Goal: Task Accomplishment & Management: Use online tool/utility

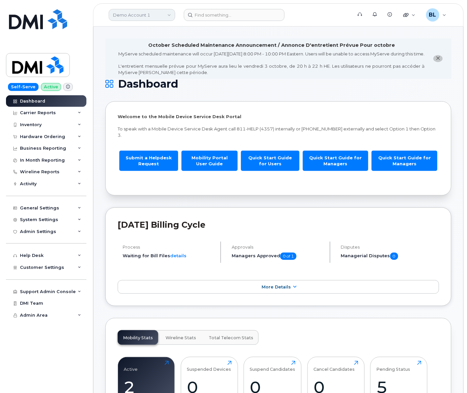
click at [138, 16] on link "Demo Account 1" at bounding box center [142, 15] width 66 height 12
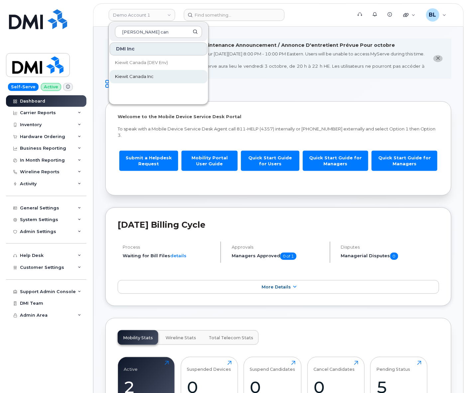
type input "kiewit can"
click at [155, 81] on link "Kiewit Canada Inc" at bounding box center [159, 76] width 98 height 13
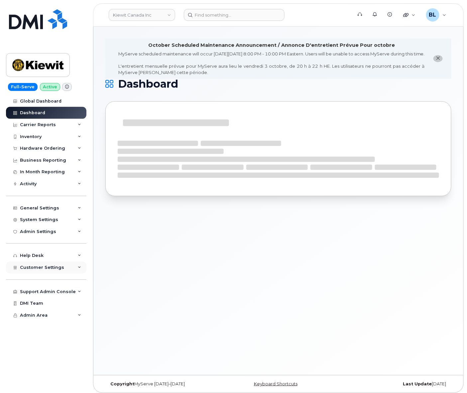
click at [61, 273] on div "Customer Settings" at bounding box center [46, 268] width 80 height 12
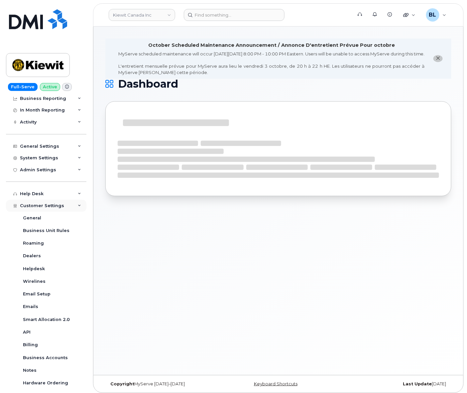
scroll to position [62, 0]
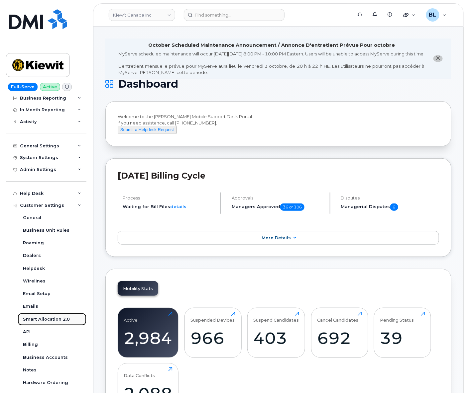
click at [49, 316] on link "Smart Allocation 2.0" at bounding box center [52, 319] width 69 height 13
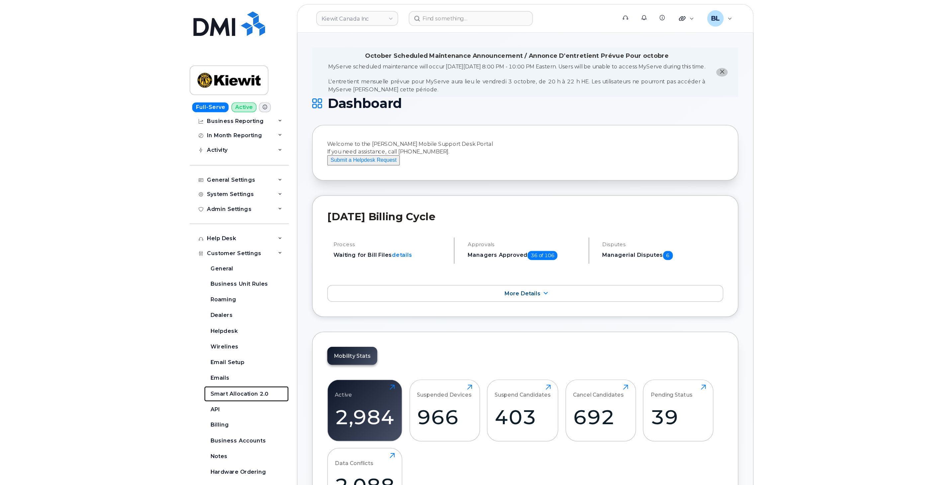
scroll to position [0, 0]
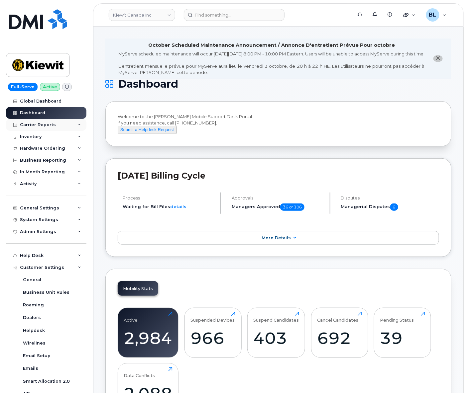
click at [54, 124] on div "Carrier Reports" at bounding box center [46, 125] width 80 height 12
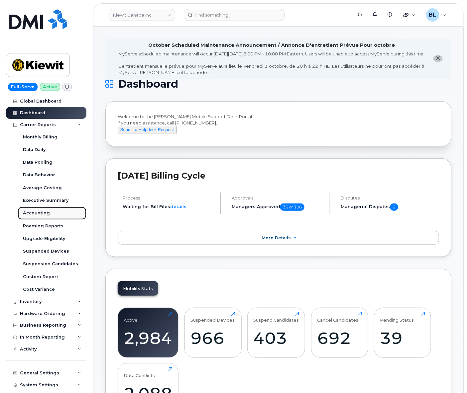
click at [47, 212] on div "Accounting" at bounding box center [36, 213] width 27 height 6
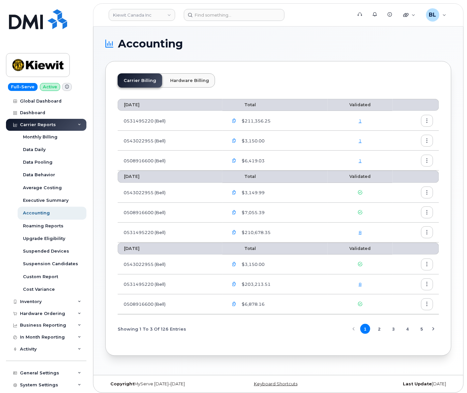
click at [60, 125] on div "Carrier Reports" at bounding box center [46, 125] width 80 height 12
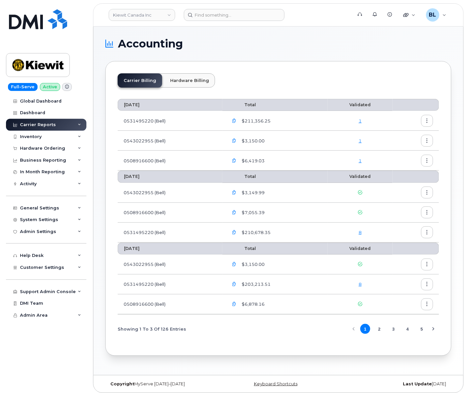
click at [61, 126] on div "Carrier Reports" at bounding box center [46, 125] width 80 height 12
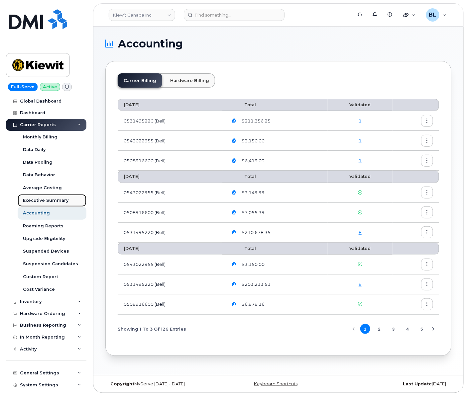
click at [66, 198] on div "Executive Summary" at bounding box center [46, 201] width 46 height 6
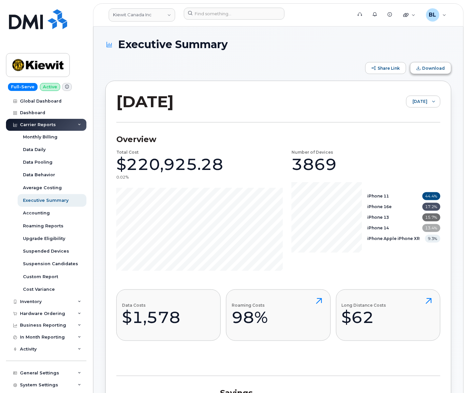
click at [434, 67] on span "Download" at bounding box center [433, 68] width 23 height 5
click at [309, 130] on section "Overview Total Cost $220,925.28 0.02% Number of Devices 3869 iPhone 11 44.4% iP…" at bounding box center [278, 250] width 324 height 254
click at [418, 108] on span "September 2025" at bounding box center [416, 102] width 21 height 12
click at [407, 127] on span "August 2025" at bounding box center [400, 128] width 14 height 6
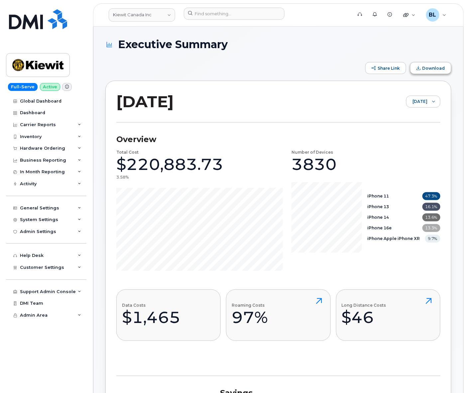
click at [436, 69] on span "Download" at bounding box center [433, 68] width 23 height 5
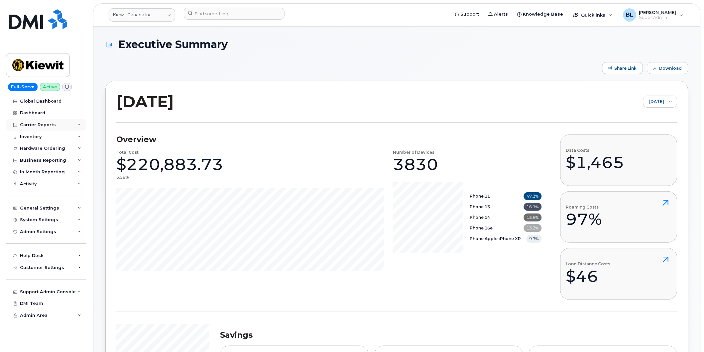
click at [64, 121] on div "Carrier Reports" at bounding box center [46, 125] width 80 height 12
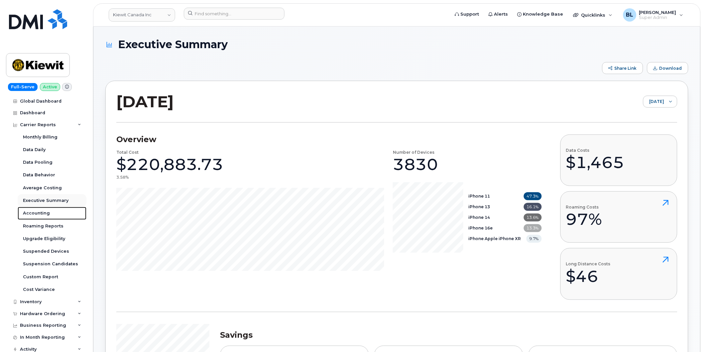
drag, startPoint x: 49, startPoint y: 214, endPoint x: 71, endPoint y: 201, distance: 26.7
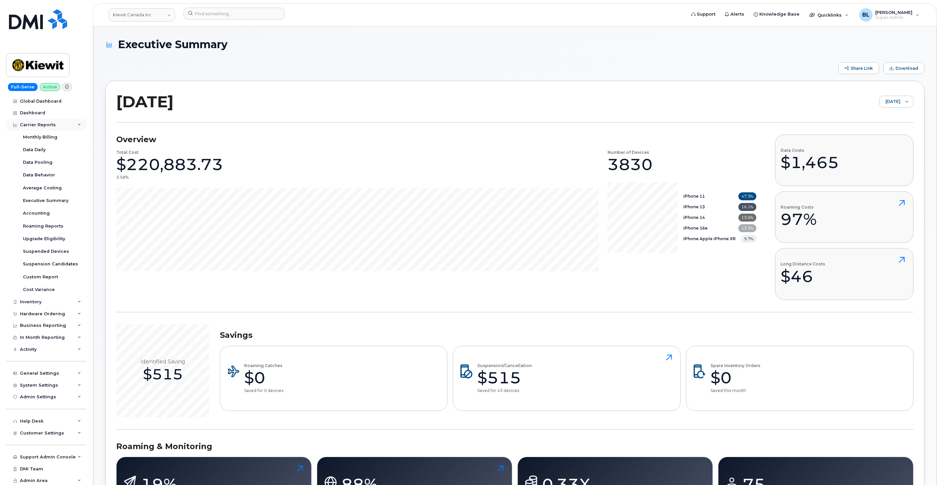
click at [44, 121] on div "Carrier Reports" at bounding box center [46, 125] width 80 height 12
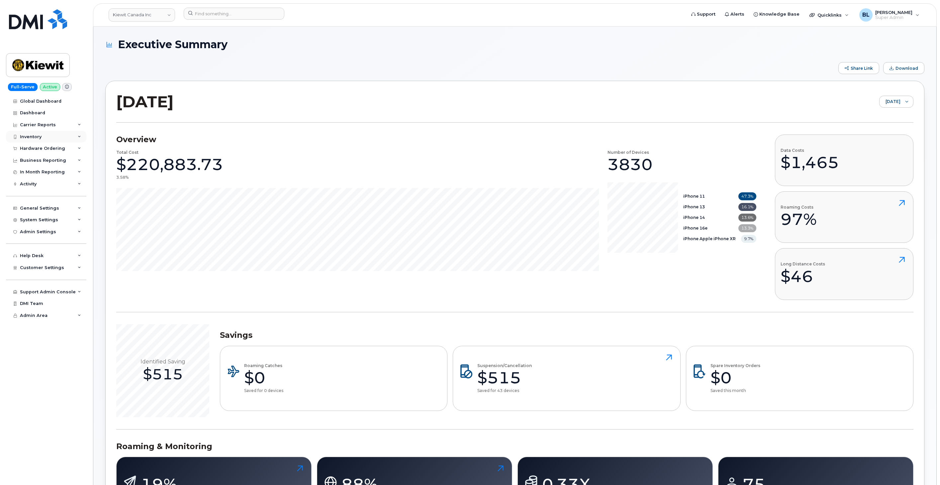
click at [44, 141] on div "Inventory" at bounding box center [46, 137] width 80 height 12
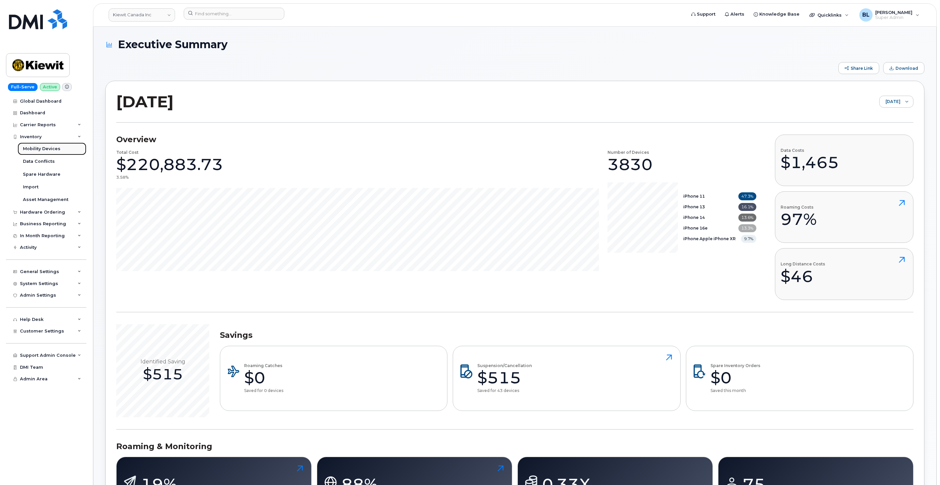
click at [47, 152] on link "Mobility Devices" at bounding box center [52, 149] width 69 height 13
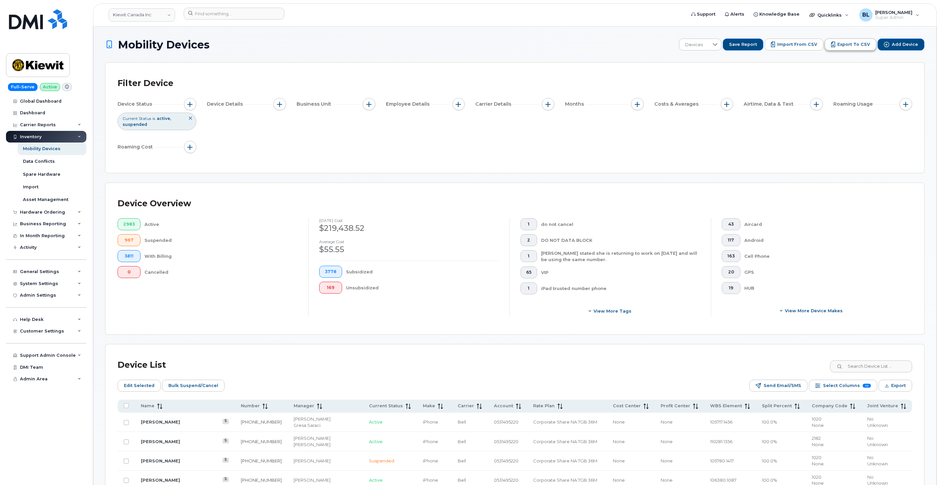
click at [466, 47] on span "Export to CSV" at bounding box center [854, 45] width 33 height 6
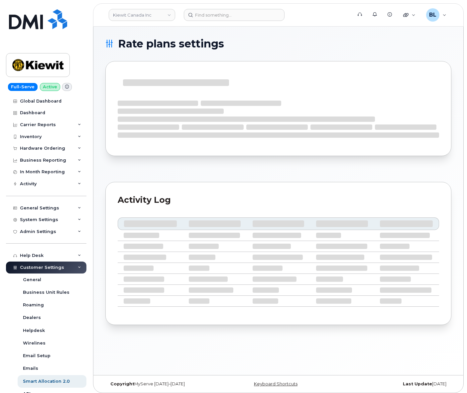
select select
select select "2188317"
select select "2483411"
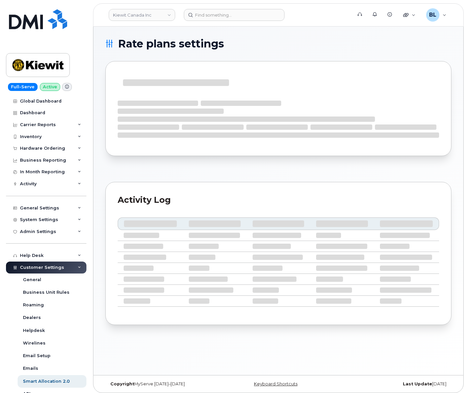
select select "3412024"
select select
select select "2649"
select select "3648230"
select select "3759697"
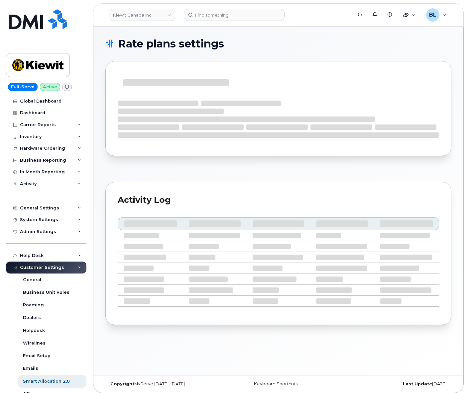
select select "2629479"
select select "2633694"
select select
select select "3472266"
select select "3433964"
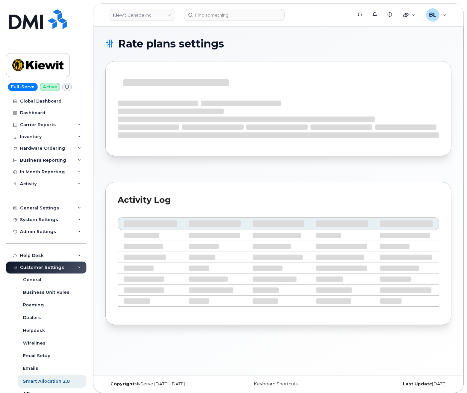
select select "3648229"
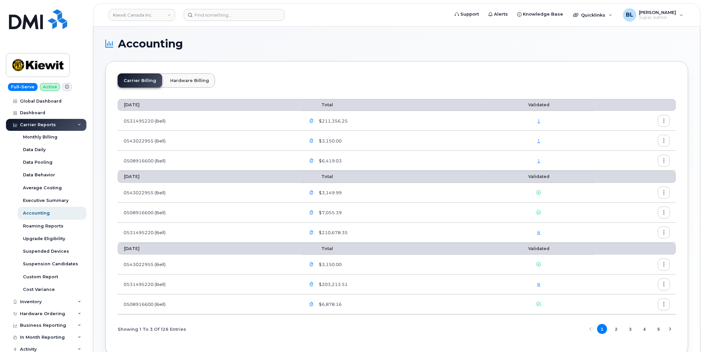
click at [314, 232] on icon "button" at bounding box center [311, 233] width 4 height 4
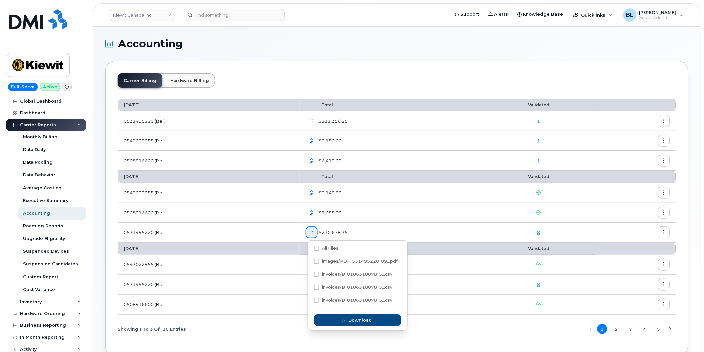
click at [213, 234] on td "0531495220 (Bell)" at bounding box center [209, 233] width 182 height 20
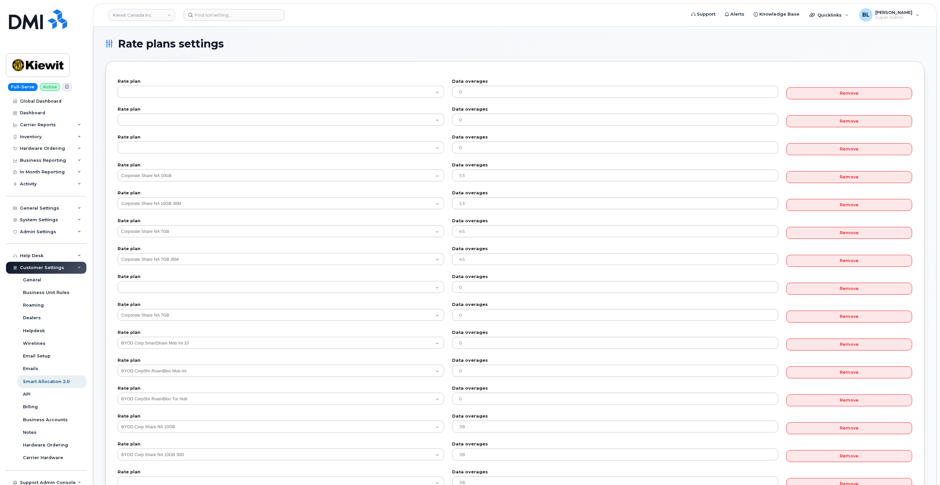
select select
select select "2188317"
select select "2483411"
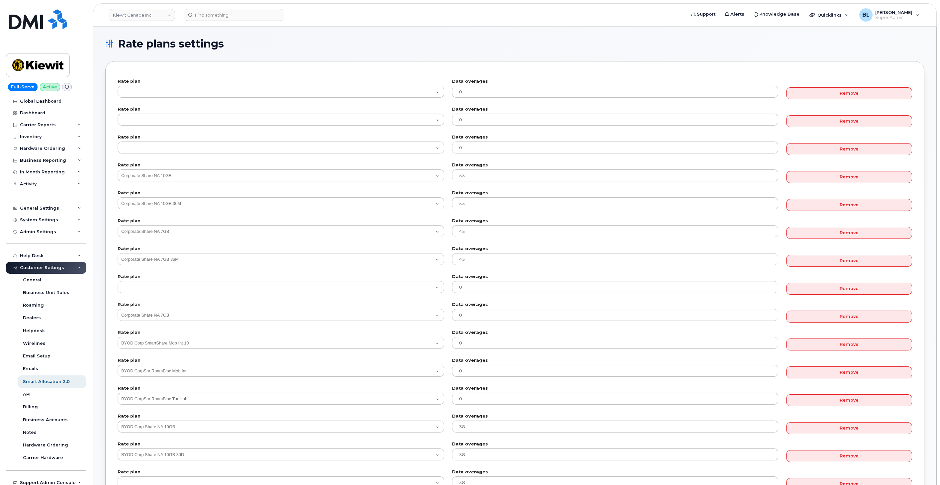
select select "3412024"
select select
select select "2649"
select select "3648230"
select select "3759697"
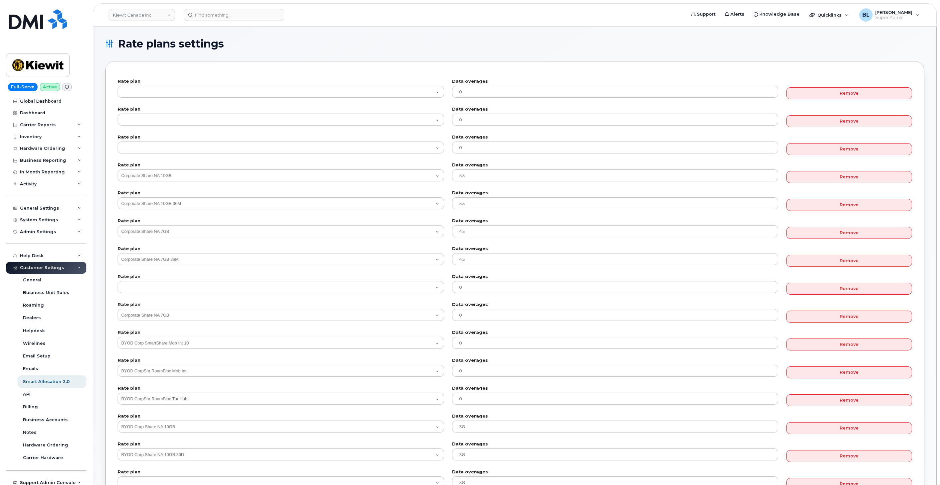
select select "2629479"
select select "2633694"
select select
select select "3472266"
select select "3433964"
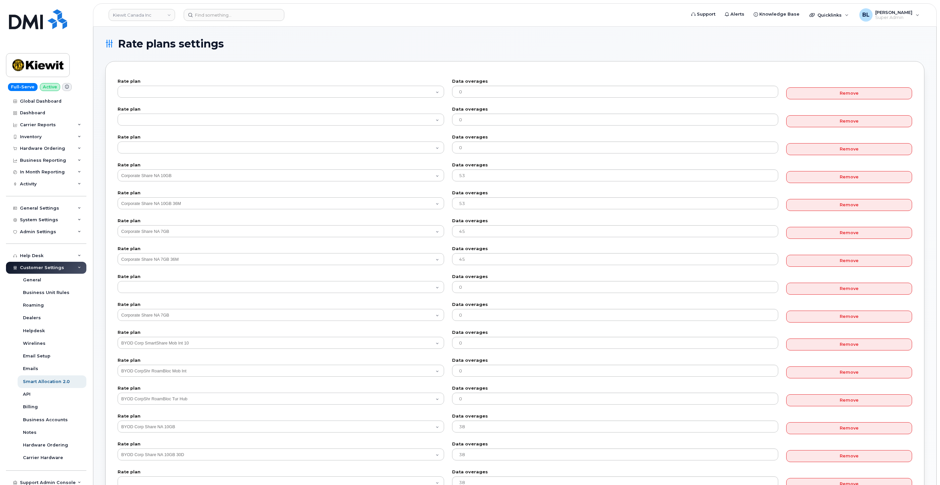
select select "3648229"
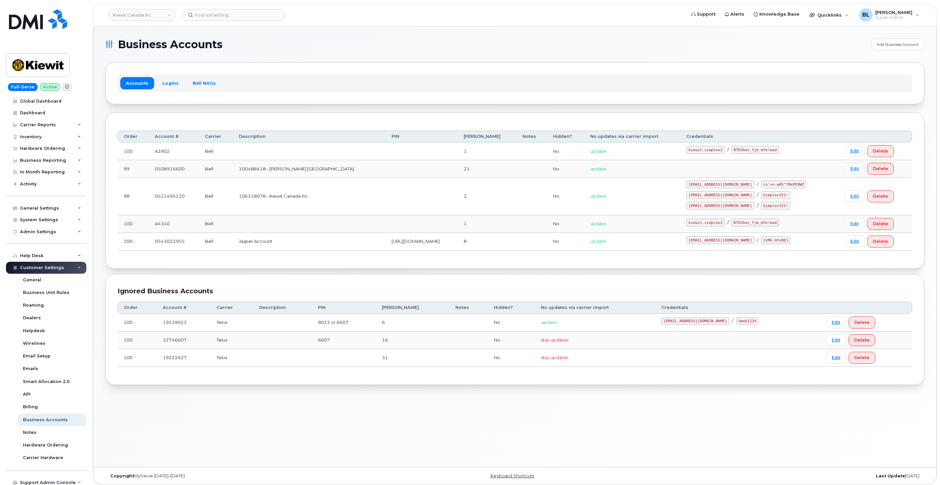
drag, startPoint x: 300, startPoint y: 106, endPoint x: 83, endPoint y: 74, distance: 218.7
click at [300, 106] on section "Business Accounts Add Business Account Accounts Logins Bell NAGs Order Account …" at bounding box center [514, 212] width 819 height 347
click at [266, 107] on section "Business Accounts Add Business Account Accounts Logins Bell NAGs Order Account …" at bounding box center [514, 212] width 819 height 347
click at [62, 122] on div "Carrier Reports" at bounding box center [46, 125] width 80 height 12
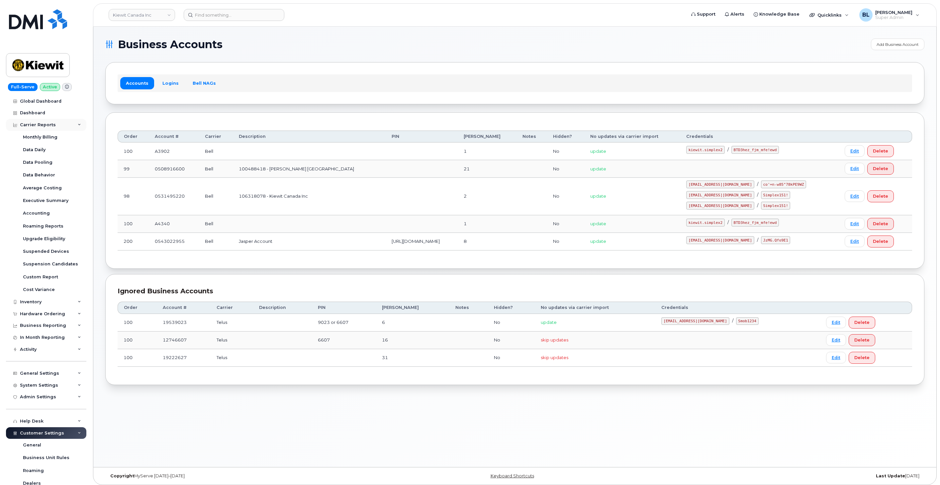
click at [58, 128] on div "Carrier Reports" at bounding box center [46, 125] width 80 height 12
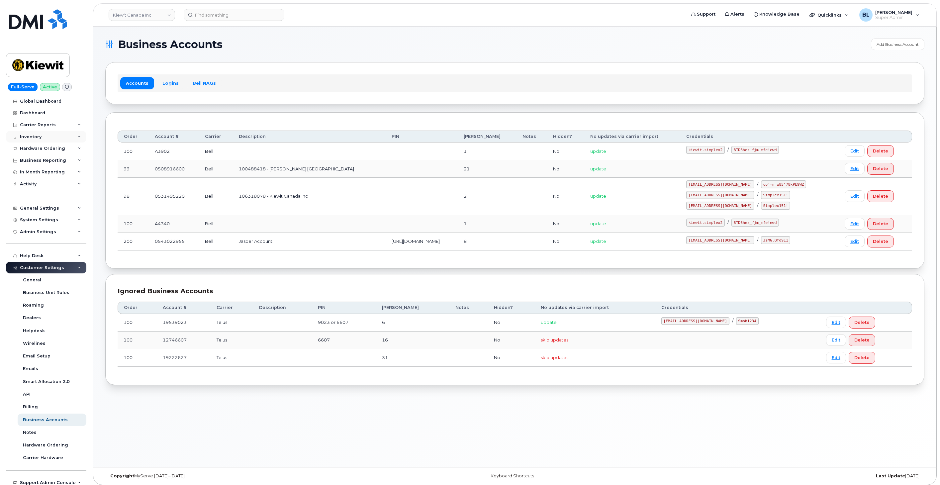
click at [55, 140] on div "Inventory" at bounding box center [46, 137] width 80 height 12
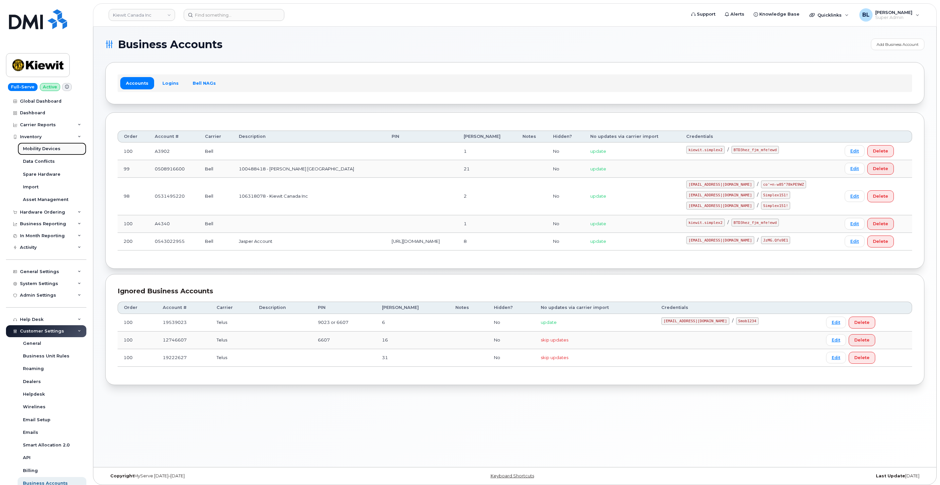
click at [57, 151] on div "Mobility Devices" at bounding box center [42, 149] width 38 height 6
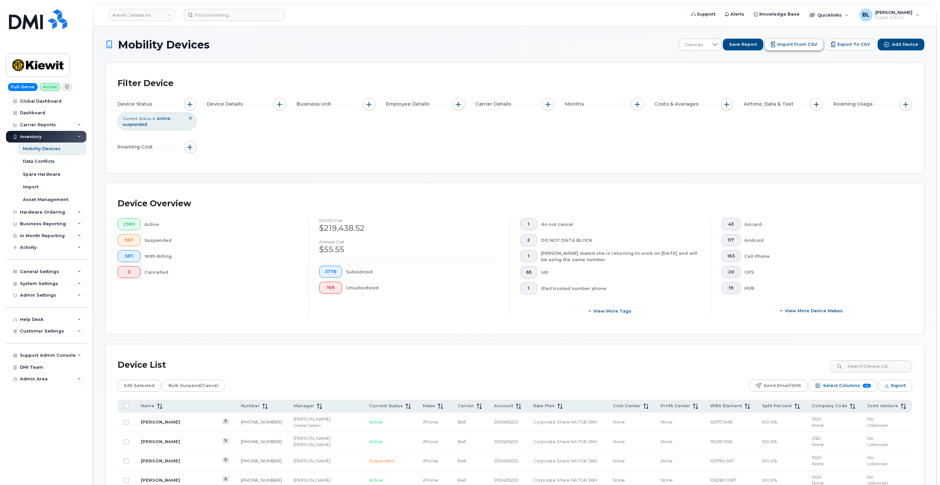
click at [801, 46] on span "Import from CSV" at bounding box center [797, 45] width 40 height 6
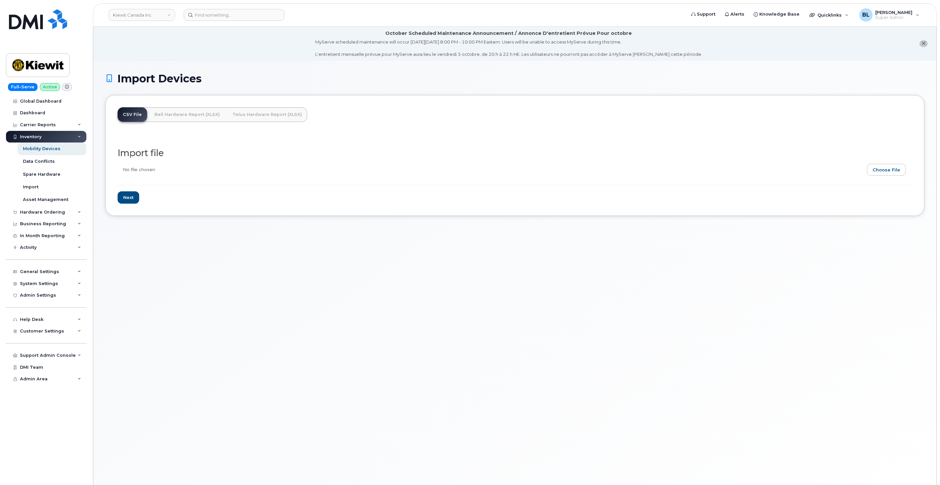
click at [885, 173] on input "file" at bounding box center [512, 171] width 789 height 15
type input "C:\fakepath\Kiewit Canada - August WBS - for RP 10.07.csv"
click at [125, 196] on input "Next" at bounding box center [129, 197] width 22 height 12
type input "Loading..."
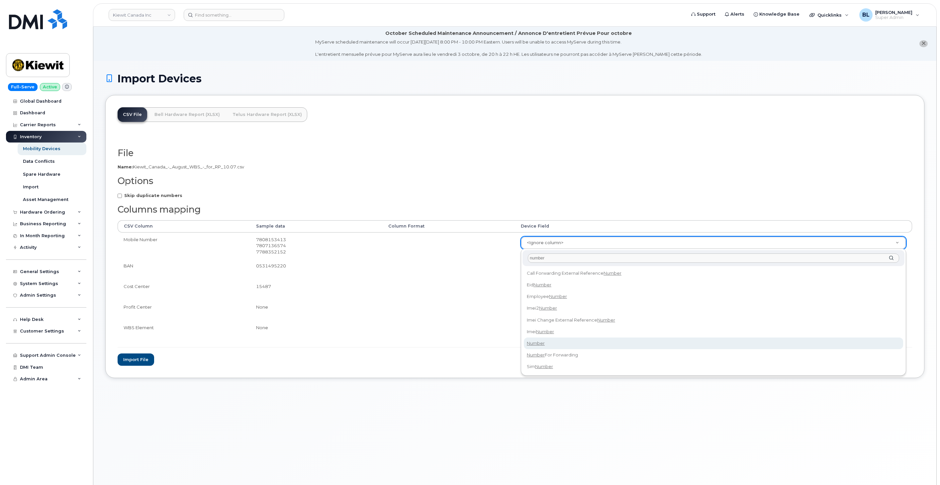
type input "number"
select select "number"
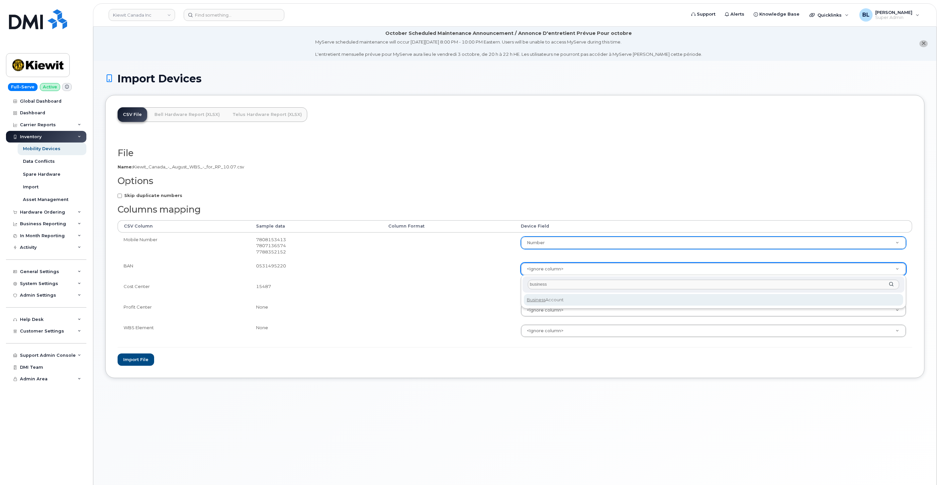
type input "business"
select select "business_account_id"
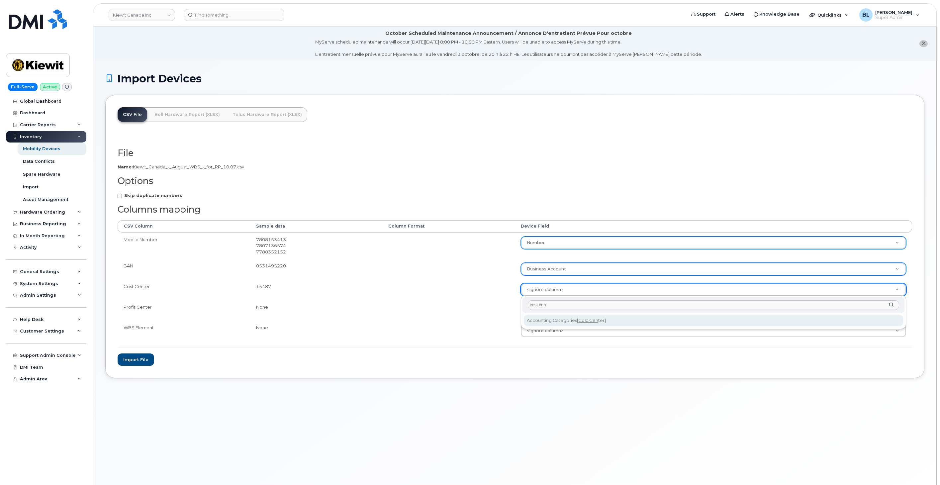
type input "cost cen"
select select "accounting_categories[Cost Center]"
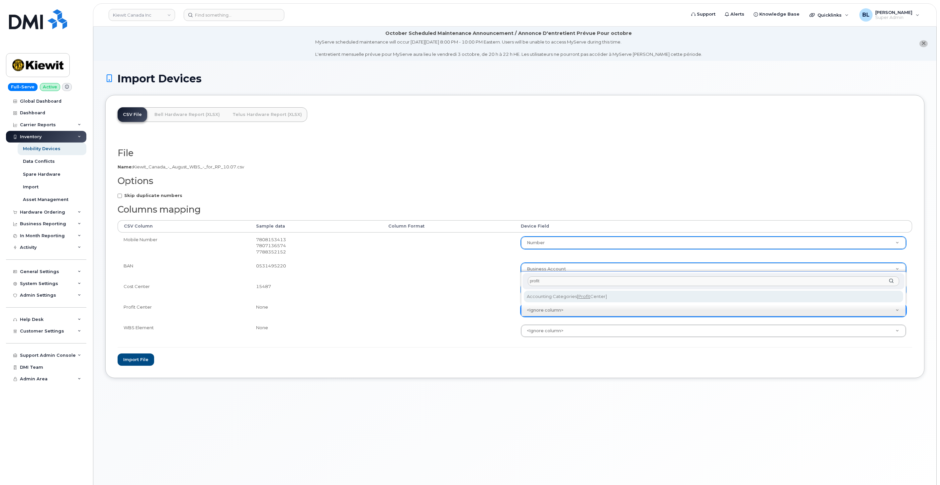
type input "profit"
select select "accounting_categories[Profit Center]"
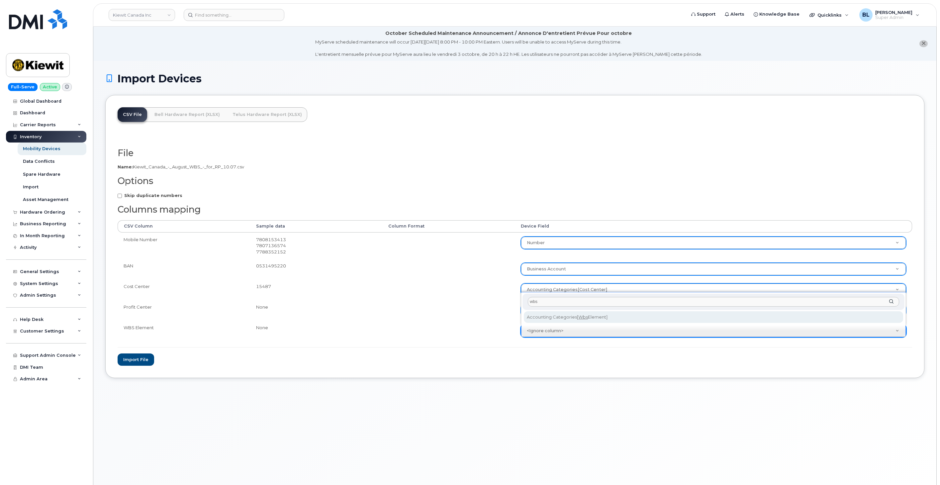
type input "wbs"
select select "accounting_categories[WBS Element]"
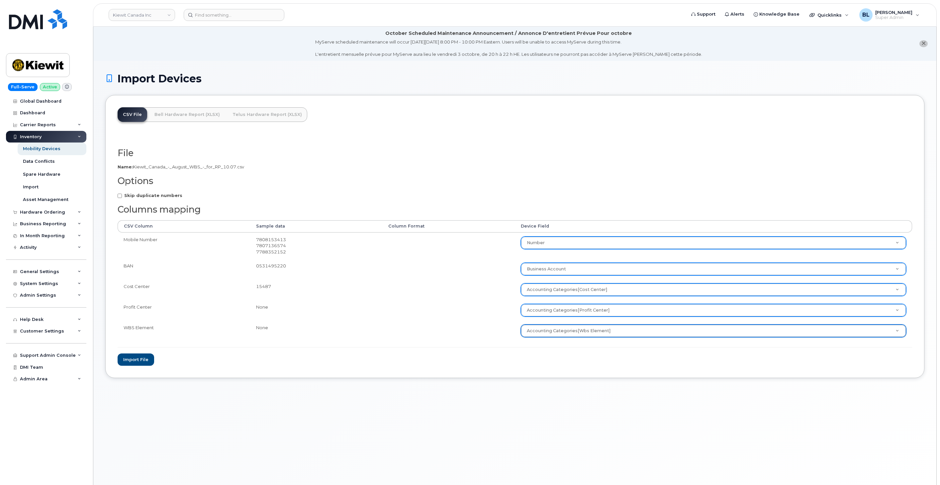
click at [286, 380] on div "Import Devices CSV File Bell Hardware Report (XLSX) Telus Hardware Report (XLSX…" at bounding box center [514, 281] width 843 height 441
click at [140, 357] on button "Import file" at bounding box center [136, 360] width 37 height 12
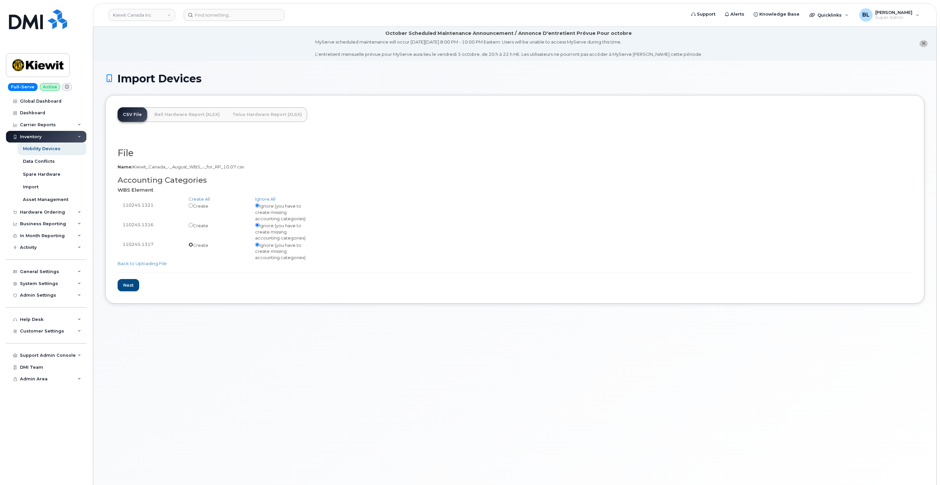
click at [189, 245] on input "radio" at bounding box center [191, 245] width 4 height 4
radio input "true"
click at [189, 225] on input "radio" at bounding box center [191, 225] width 4 height 4
radio input "true"
click at [194, 205] on div "Create" at bounding box center [217, 205] width 66 height 7
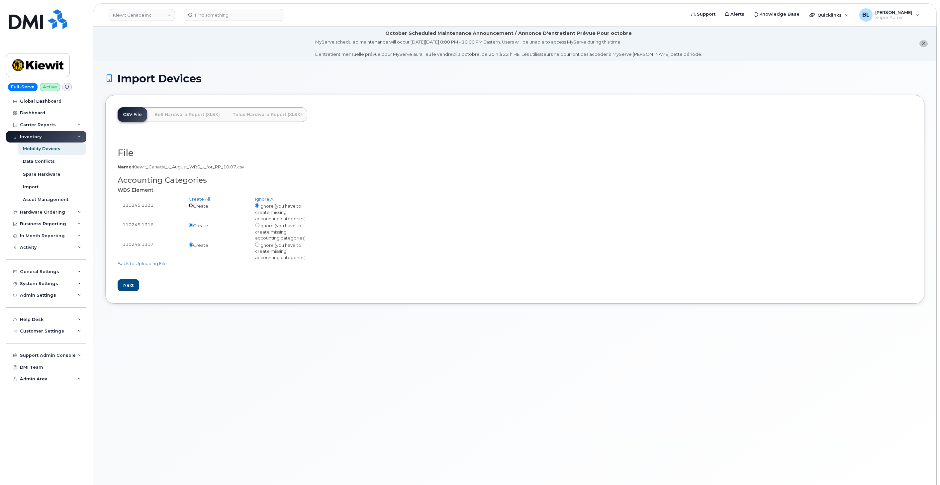
click at [191, 207] on input "radio" at bounding box center [191, 205] width 4 height 4
radio input "true"
click at [44, 276] on div "General Settings" at bounding box center [46, 272] width 80 height 12
drag, startPoint x: 124, startPoint y: 206, endPoint x: 140, endPoint y: 213, distance: 17.3
click at [140, 213] on div "110245.1321 Create Ignore (you have to create missing accounting categories)" at bounding box center [515, 212] width 795 height 20
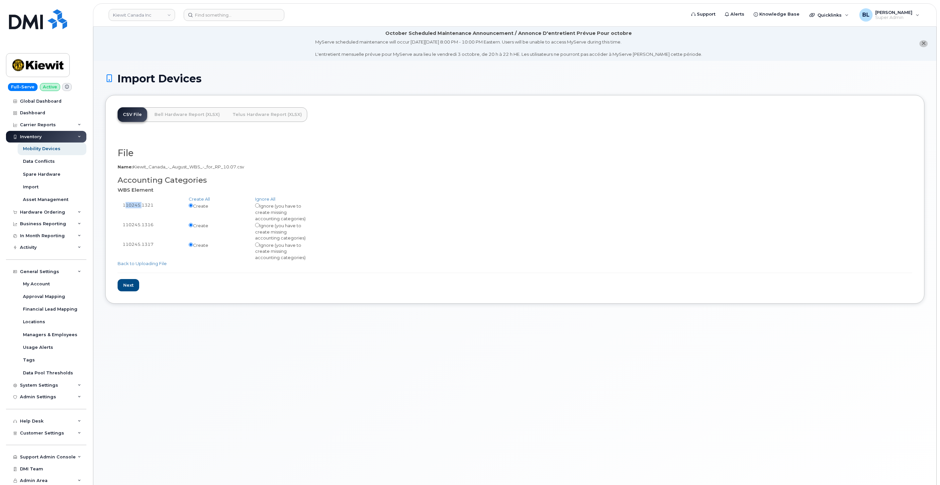
copy div "110245"
click at [138, 265] on link "Back to Uploading File" at bounding box center [142, 263] width 49 height 5
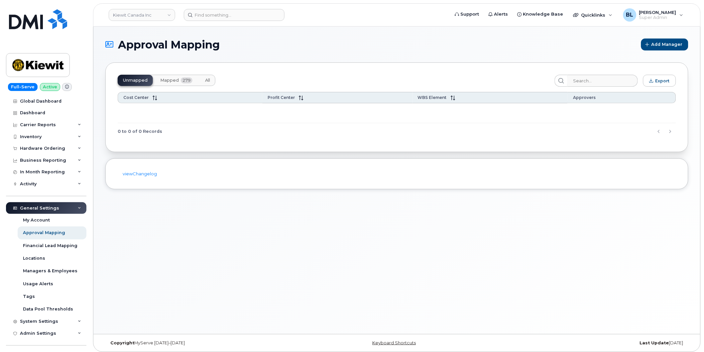
click at [171, 79] on span "Mapped" at bounding box center [169, 80] width 19 height 5
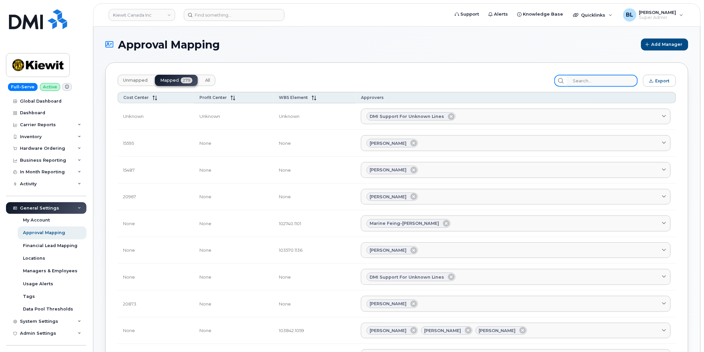
click at [466, 77] on input "search" at bounding box center [602, 81] width 71 height 12
paste input "110245"
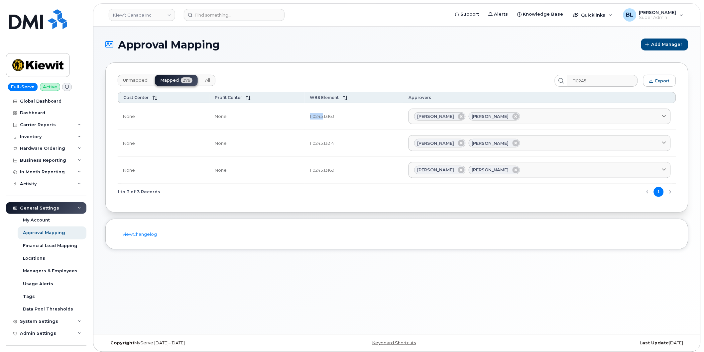
drag, startPoint x: 319, startPoint y: 116, endPoint x: 331, endPoint y: 124, distance: 14.7
click at [331, 124] on td "110245.13163" at bounding box center [354, 116] width 99 height 27
copy td "110245"
drag, startPoint x: 607, startPoint y: 81, endPoint x: 215, endPoint y: 78, distance: 391.7
click at [466, 78] on div "Unmapped Mapped 279 All 110245 Export" at bounding box center [397, 81] width 558 height 12
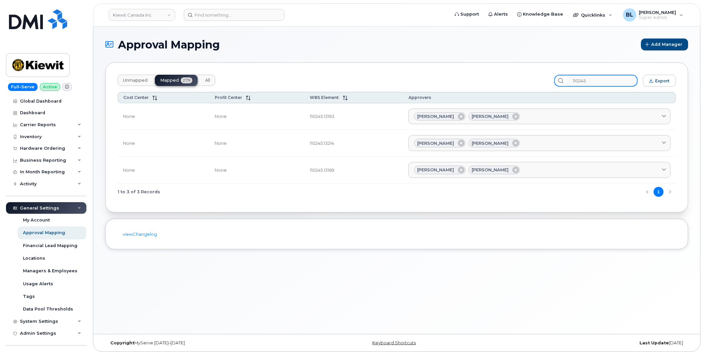
paste input "306.14"
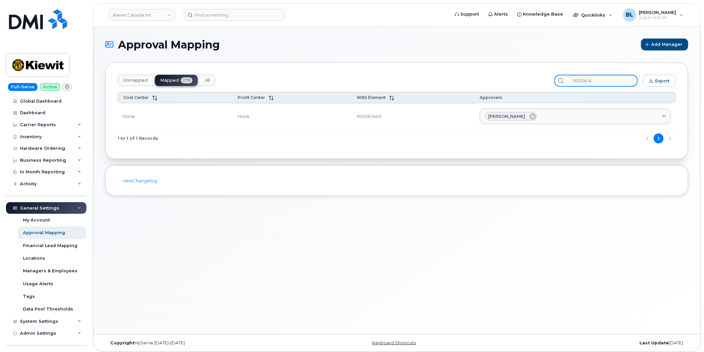
drag, startPoint x: 615, startPoint y: 77, endPoint x: 362, endPoint y: 64, distance: 253.2
click at [460, 60] on section "Approval Mapping Add Manager Unmapped Mapped 279 All 110306.14 Export Cost Cent…" at bounding box center [396, 117] width 583 height 157
paste input "287.116"
drag, startPoint x: 620, startPoint y: 80, endPoint x: 297, endPoint y: 54, distance: 324.0
click at [425, 60] on section "Approval Mapping Add Manager Unmapped Mapped 279 All 110287.116 Export Cost Cen…" at bounding box center [396, 117] width 583 height 157
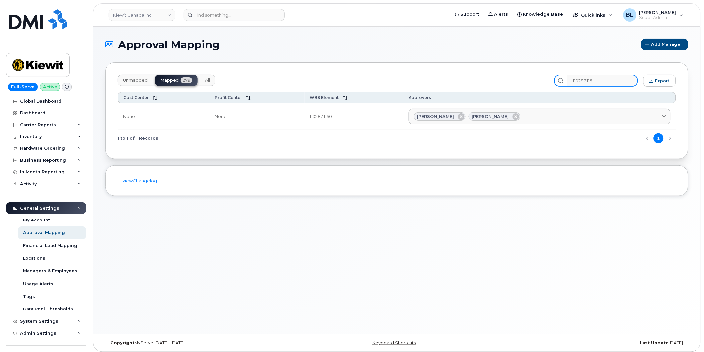
paste input "35.183"
drag, startPoint x: 615, startPoint y: 81, endPoint x: 298, endPoint y: 62, distance: 317.9
click at [454, 65] on div "Unmapped Mapped 279 All 110235.183 Export Cost Center Profit Center WBS Element…" at bounding box center [396, 110] width 583 height 97
paste input "0"
drag, startPoint x: 614, startPoint y: 81, endPoint x: 513, endPoint y: 71, distance: 101.1
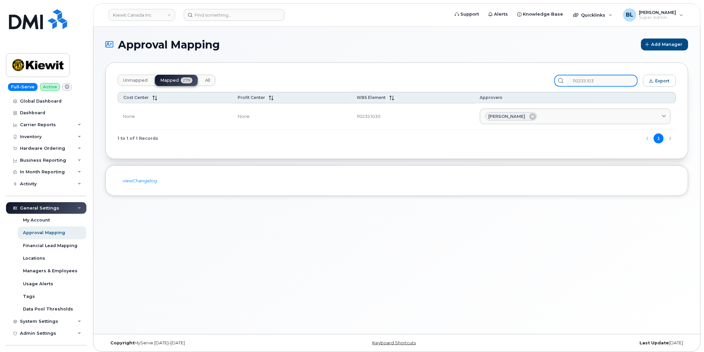
click at [466, 73] on div "Unmapped Mapped 279 All 110235.103 Export Cost Center Profit Center WBS Element…" at bounding box center [396, 110] width 583 height 97
paste input "17.18"
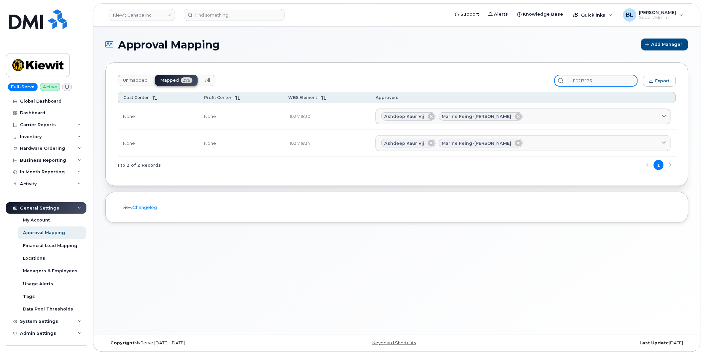
drag, startPoint x: 606, startPoint y: 82, endPoint x: 466, endPoint y: 73, distance: 139.9
click at [466, 78] on div "Unmapped Mapped 279 All 110217.183 Export" at bounding box center [397, 81] width 558 height 12
paste input "06212.105"
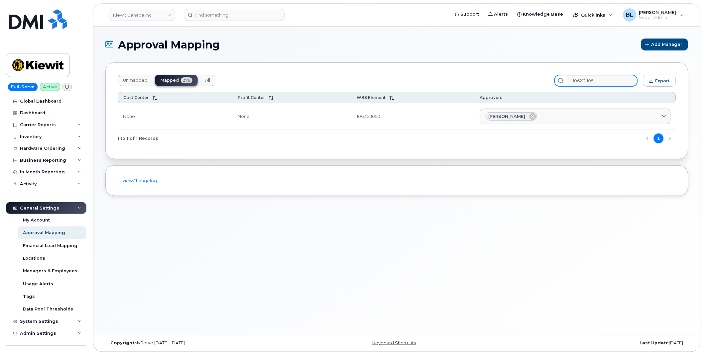
drag, startPoint x: 612, startPoint y: 76, endPoint x: 340, endPoint y: 72, distance: 271.8
click at [466, 75] on div "Unmapped Mapped 279 All 106212.105 Export" at bounding box center [397, 81] width 558 height 12
paste input "064.1480"
drag, startPoint x: 609, startPoint y: 79, endPoint x: 622, endPoint y: 79, distance: 13.0
click at [466, 79] on input "106064.1480" at bounding box center [602, 81] width 71 height 12
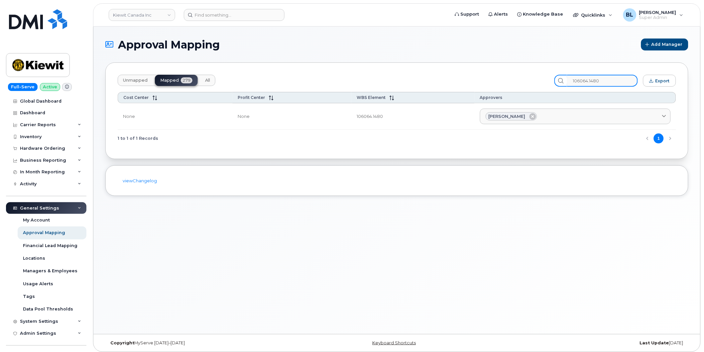
drag, startPoint x: 622, startPoint y: 79, endPoint x: 328, endPoint y: 74, distance: 293.8
click at [466, 73] on div "Unmapped Mapped 279 All 106064.1480 Export Cost Center Profit Center WBS Elemen…" at bounding box center [396, 110] width 583 height 97
paste input "25.106"
drag, startPoint x: 620, startPoint y: 78, endPoint x: 361, endPoint y: 67, distance: 259.1
click at [466, 72] on div "Unmapped Mapped 279 All 106025.106 Export Cost Center Profit Center WBS Element…" at bounding box center [396, 110] width 583 height 97
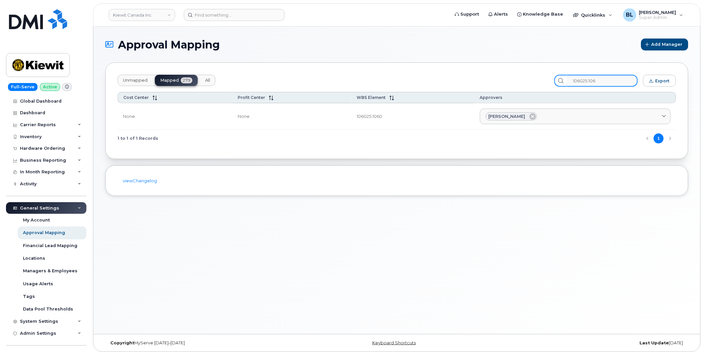
paste input "5384.191"
drag, startPoint x: 619, startPoint y: 81, endPoint x: 460, endPoint y: 70, distance: 159.2
click at [466, 70] on div "Unmapped Mapped 279 All 105384.191 Export Cost Center Profit Center WBS Element…" at bounding box center [396, 110] width 583 height 97
paste input "4729.11"
drag, startPoint x: 616, startPoint y: 80, endPoint x: 402, endPoint y: 76, distance: 214.0
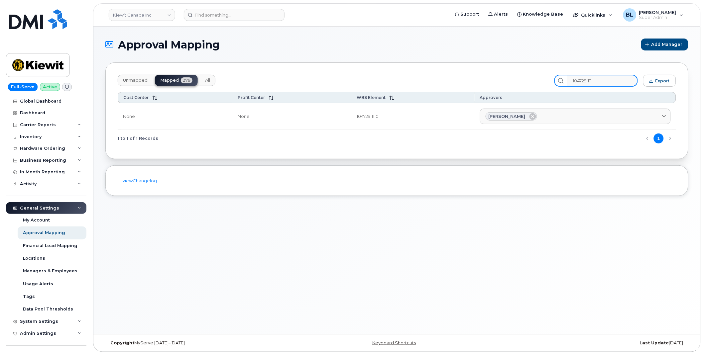
click at [466, 75] on div "Unmapped Mapped 279 All 104729.111 Export" at bounding box center [397, 81] width 558 height 12
paste input "370.126"
drag, startPoint x: 614, startPoint y: 79, endPoint x: 383, endPoint y: 73, distance: 230.7
click at [466, 72] on div "Unmapped Mapped 279 All 104370.126 Export Cost Center Profit Center WBS Element…" at bounding box center [396, 110] width 583 height 97
paste input "69.138"
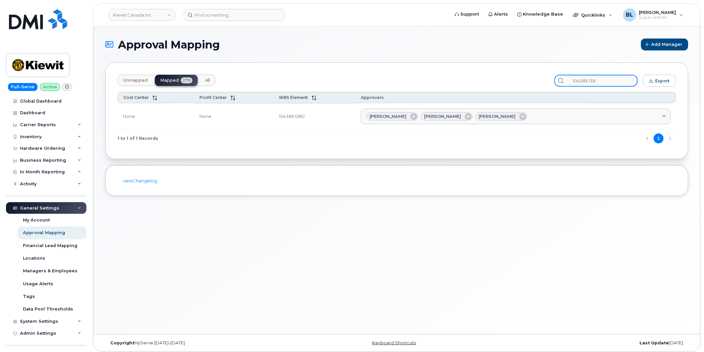
drag, startPoint x: 616, startPoint y: 78, endPoint x: 450, endPoint y: 65, distance: 167.0
click at [466, 69] on div "Unmapped Mapped 279 All 104369.138 Export Cost Center Profit Center WBS Element…" at bounding box center [396, 110] width 583 height 97
paste input "133.1040"
drag, startPoint x: 623, startPoint y: 83, endPoint x: 386, endPoint y: 70, distance: 237.9
click at [466, 75] on div "Unmapped Mapped 279 All 104133.1040 Export" at bounding box center [397, 81] width 558 height 12
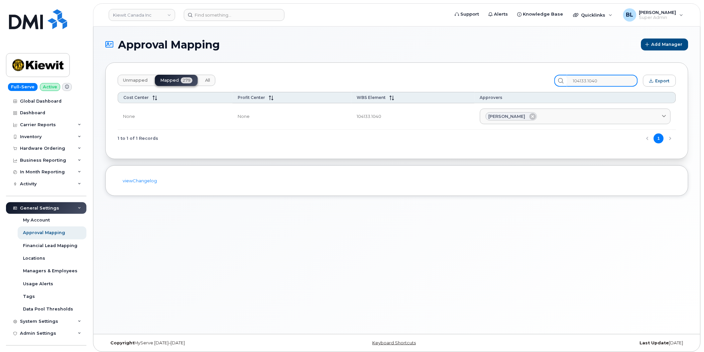
paste input "10245.1321"
drag, startPoint x: 602, startPoint y: 86, endPoint x: 595, endPoint y: 91, distance: 9.1
click at [466, 91] on div "Unmapped Mapped 279 All 110245.1321 Export Cost Center Profit Center WBS Elemen…" at bounding box center [396, 110] width 583 height 97
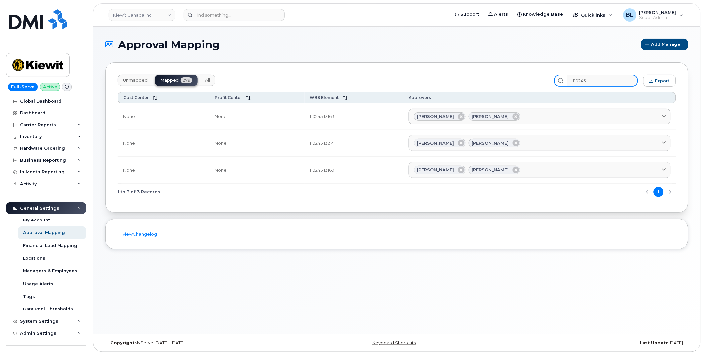
drag, startPoint x: 626, startPoint y: 82, endPoint x: 351, endPoint y: 66, distance: 275.9
click at [449, 72] on div "Unmapped Mapped 279 All 110245 Export Cost Center Profit Center WBS Element App…" at bounding box center [396, 137] width 583 height 150
drag, startPoint x: 603, startPoint y: 85, endPoint x: 607, endPoint y: 82, distance: 5.4
click at [466, 85] on input "110245" at bounding box center [602, 81] width 71 height 12
paste input "05716"
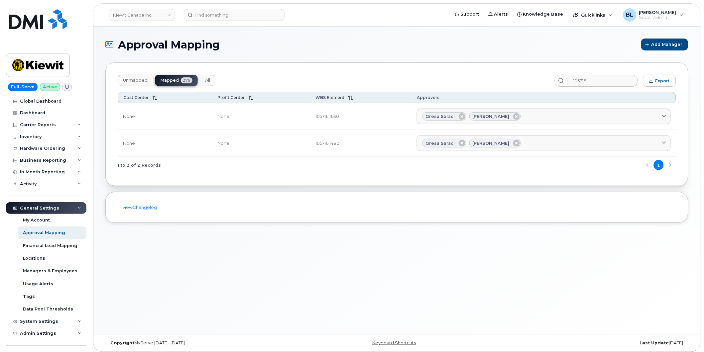
drag, startPoint x: 422, startPoint y: 263, endPoint x: 404, endPoint y: 261, distance: 18.3
click at [422, 263] on div "Approval Mapping Add Manager Unmapped Mapped 279 All 105716 Export Cost Center …" at bounding box center [396, 181] width 607 height 308
click at [466, 84] on input "105716" at bounding box center [602, 81] width 71 height 12
click at [466, 82] on input "105716" at bounding box center [602, 81] width 71 height 12
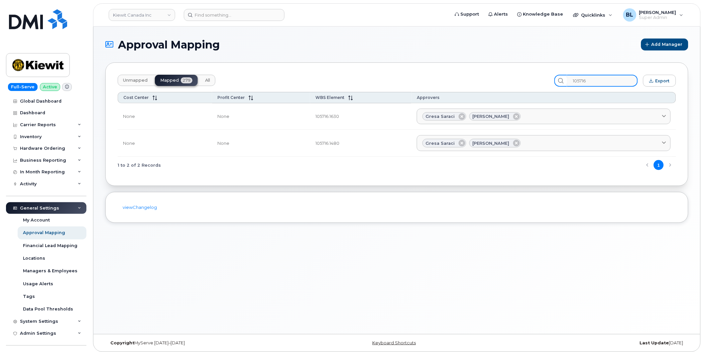
paste input "578.1213"
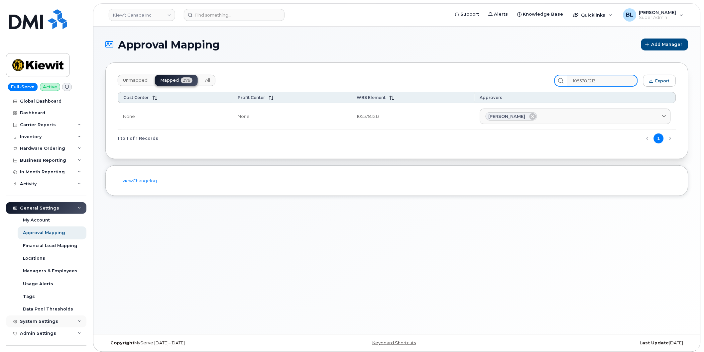
type input "105578.1213"
click at [52, 321] on div "System Settings" at bounding box center [39, 321] width 38 height 5
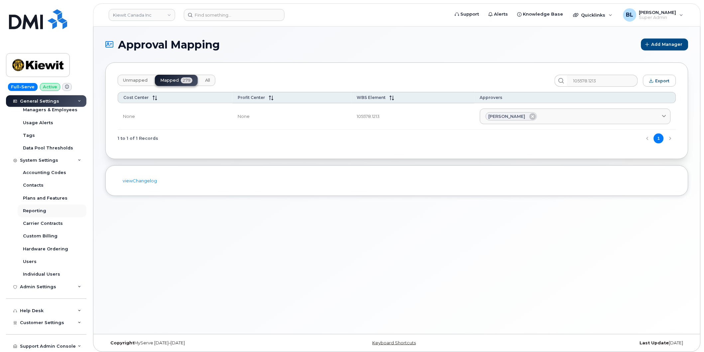
scroll to position [185, 0]
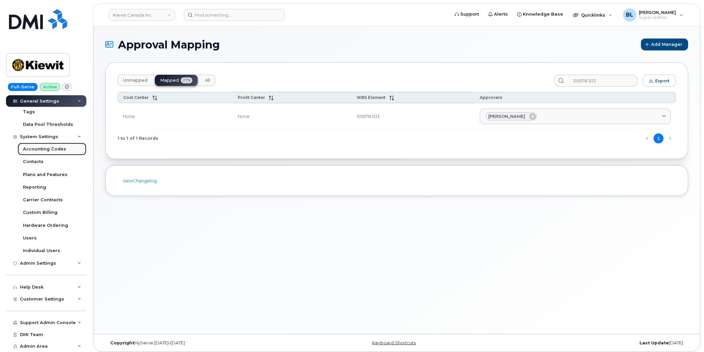
click at [63, 151] on link "Accounting Codes" at bounding box center [52, 149] width 69 height 13
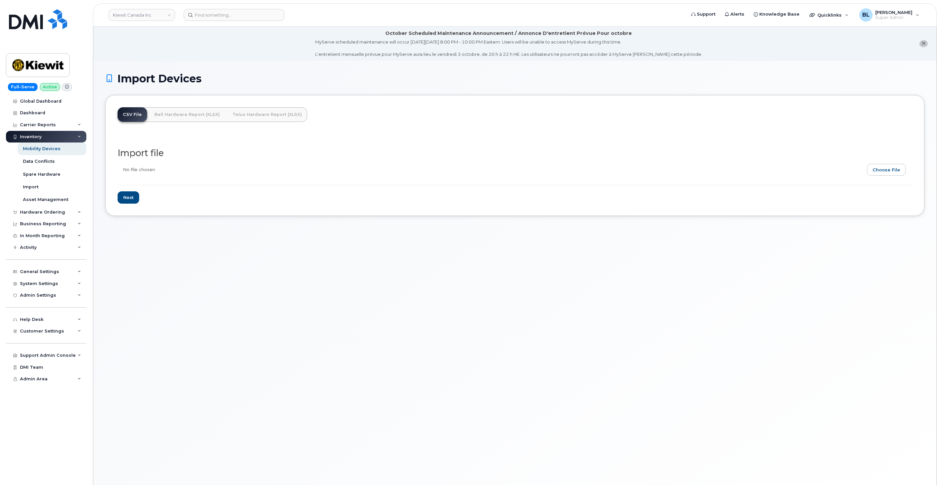
click at [451, 382] on div "Import Devices CSV File Bell Hardware Report (XLSX) Telus Hardware Report (XLSX…" at bounding box center [514, 281] width 843 height 441
click at [125, 194] on input "Next" at bounding box center [129, 197] width 22 height 12
type input "Loading..."
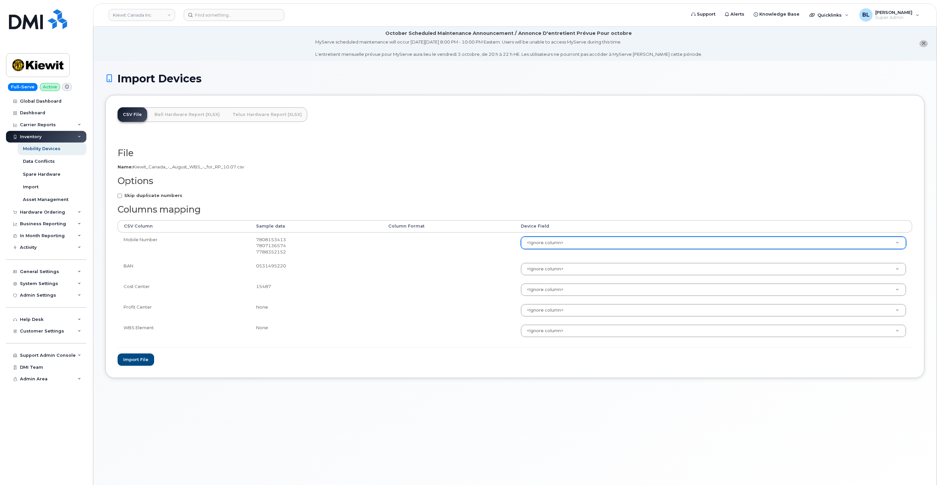
click at [531, 235] on td "<Ignore column> Accounting Categories Accounting Categories[Cost Center] Accoun…" at bounding box center [713, 246] width 397 height 27
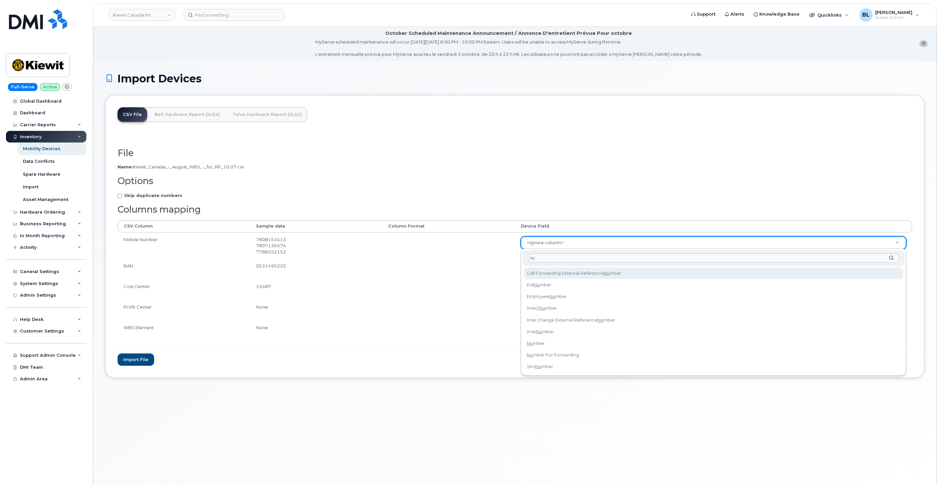
type input "n"
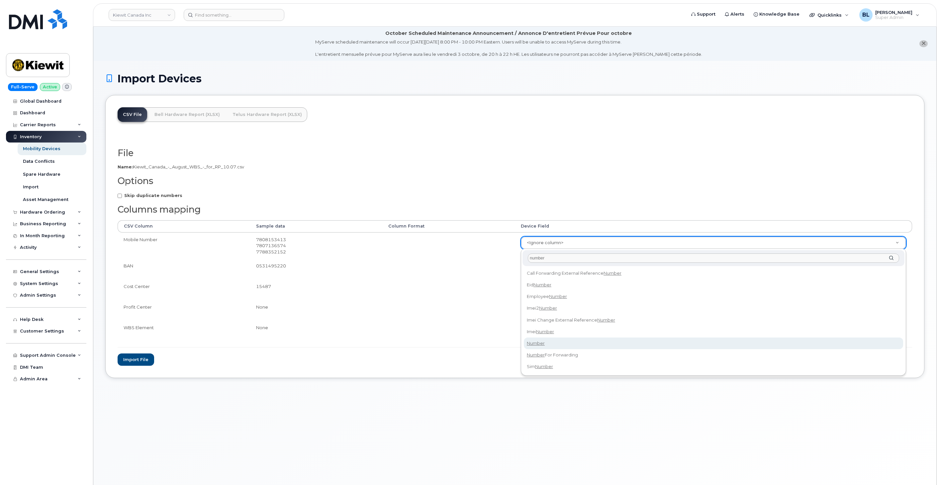
type input "number"
select select "number"
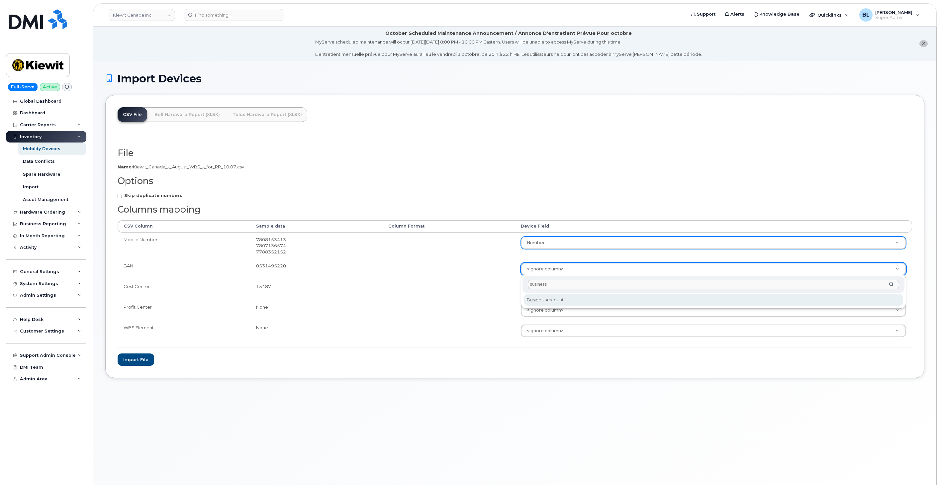
type input "business"
select select "business_account_id"
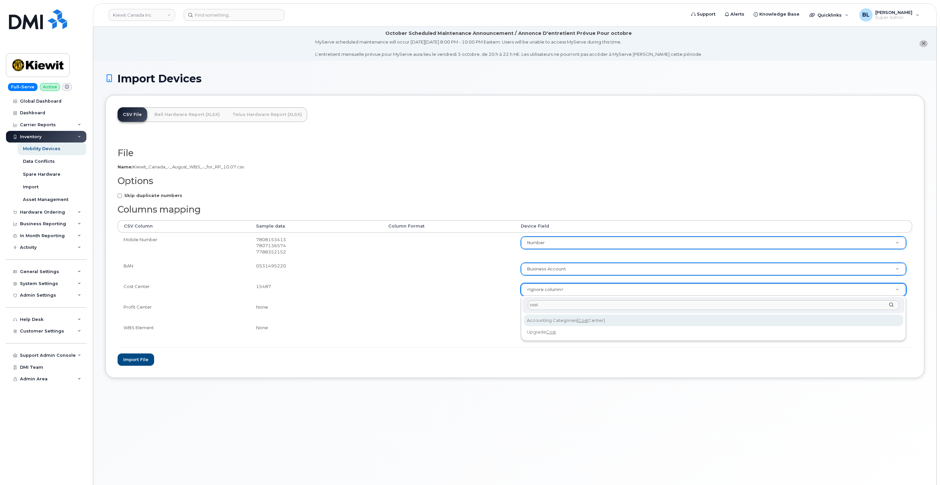
type input "cost"
select select "accounting_categories[Cost Center]"
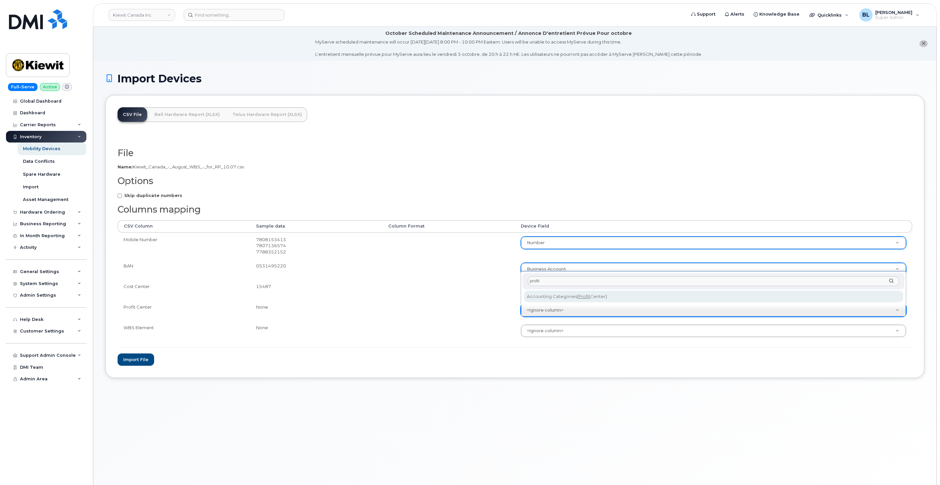
type input "profit"
select select "accounting_categories[Profit Center]"
type input "wbs"
select select "accounting_categories[WBS Element]"
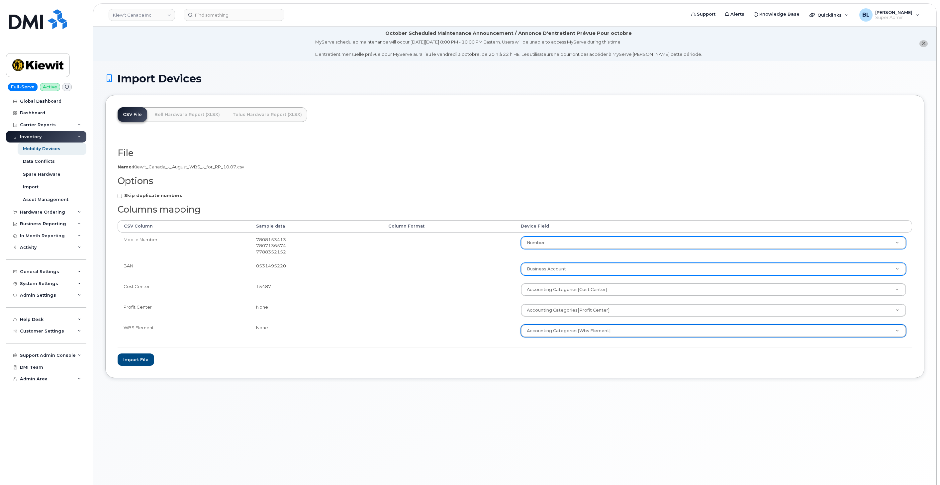
click at [158, 193] on strong "Skip duplicate numbers" at bounding box center [153, 195] width 58 height 5
click at [122, 194] on input "Skip duplicate numbers" at bounding box center [120, 196] width 4 height 4
checkbox input "true"
click at [140, 356] on button "Import file" at bounding box center [136, 360] width 37 height 12
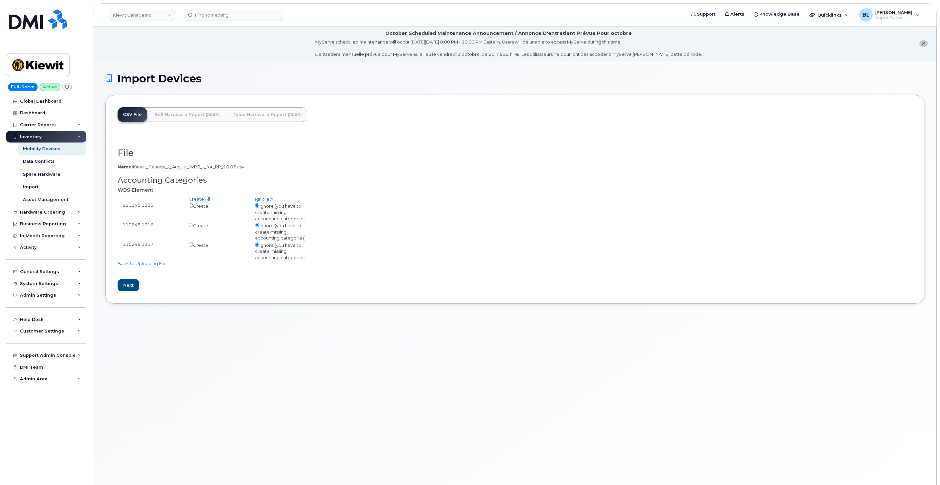
drag, startPoint x: 122, startPoint y: 205, endPoint x: 115, endPoint y: 205, distance: 6.6
click at [154, 210] on div "110245.1321 Create Ignore (you have to create missing accounting categories)" at bounding box center [515, 212] width 795 height 20
copy div "110245.1321"
click at [142, 265] on link "Back to Uploading File" at bounding box center [142, 263] width 49 height 5
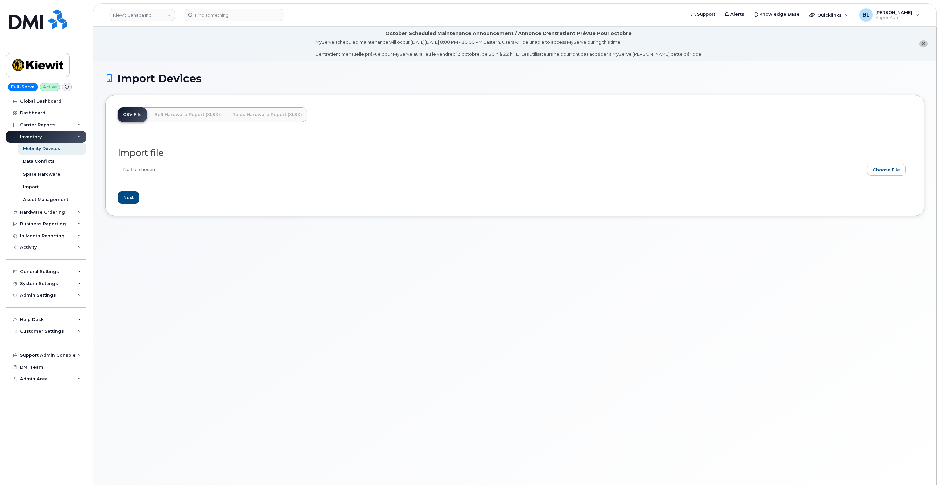
click at [901, 180] on form "Import file Next" at bounding box center [515, 175] width 795 height 55
click at [900, 171] on input "file" at bounding box center [512, 171] width 789 height 15
type input "C:\fakepath\Kiewit Canada - August WBS - for RP 10.07 (2).csv"
click at [129, 200] on input "Next" at bounding box center [129, 197] width 22 height 12
type input "Loading..."
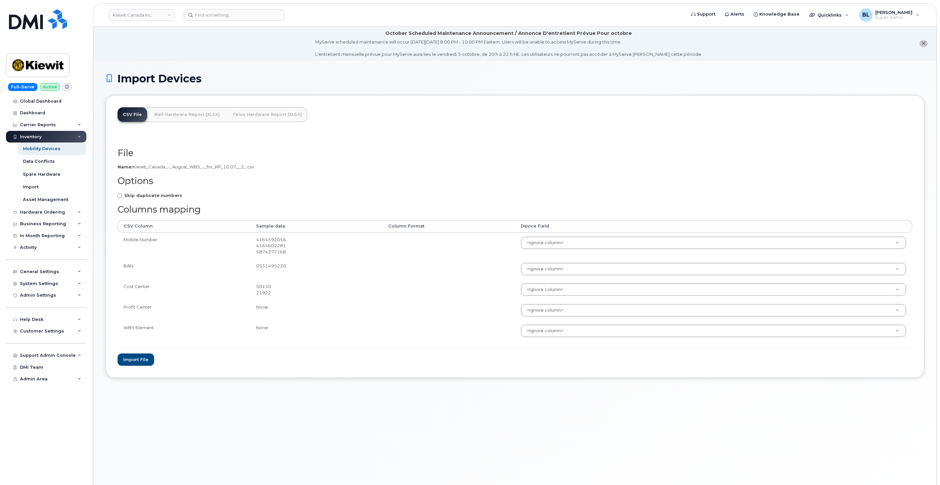
click at [165, 195] on strong "Skip duplicate numbers" at bounding box center [153, 195] width 58 height 5
click at [122, 195] on input "Skip duplicate numbers" at bounding box center [120, 196] width 4 height 4
checkbox input "true"
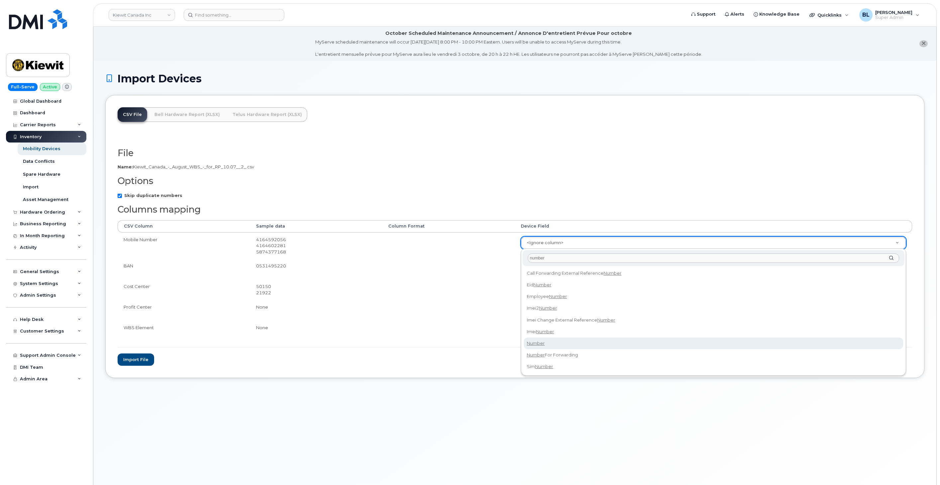
type input "number"
select select "number"
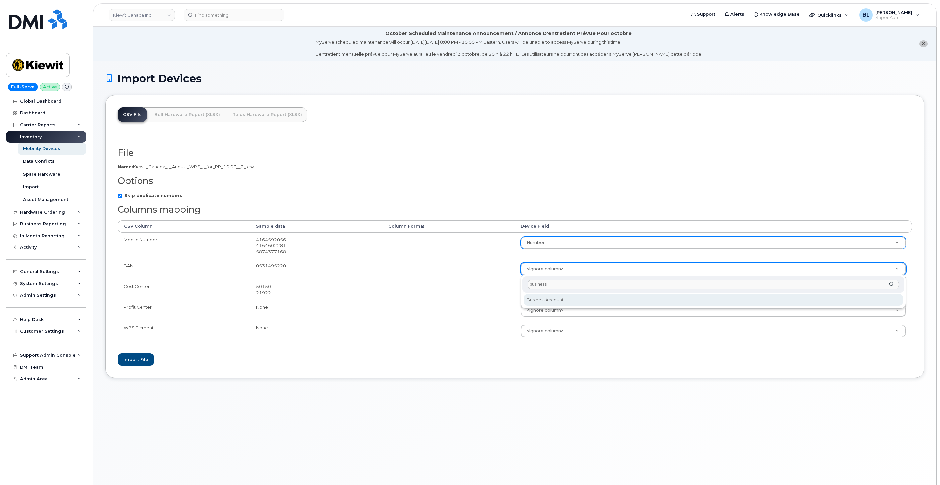
type input "business"
select select "business_account_id"
type input "profit"
click at [554, 302] on div "profit Accounting Categories[ Profit Center]" at bounding box center [713, 288] width 385 height 34
select select "accounting_categories[Profit Center]"
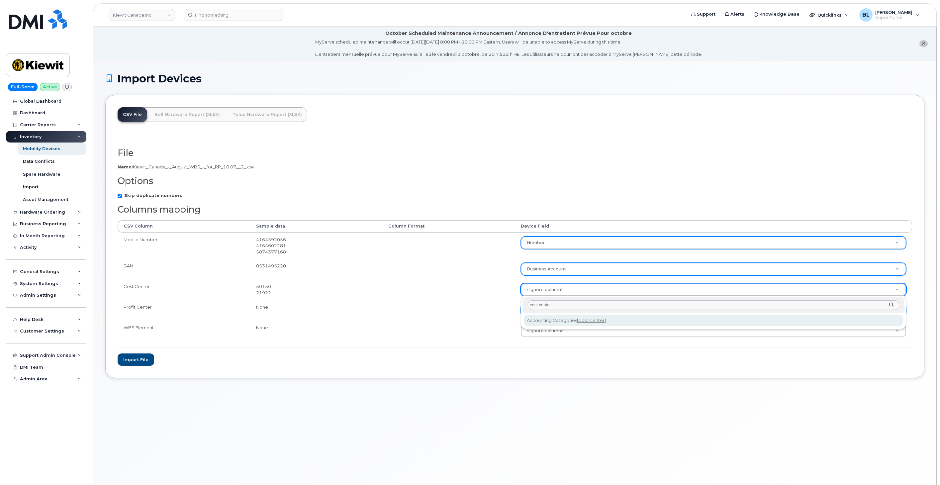
type input "cost center"
select select "accounting_categories[Cost Center]"
type input "wbs"
select select "accounting_categories[WBS Element]"
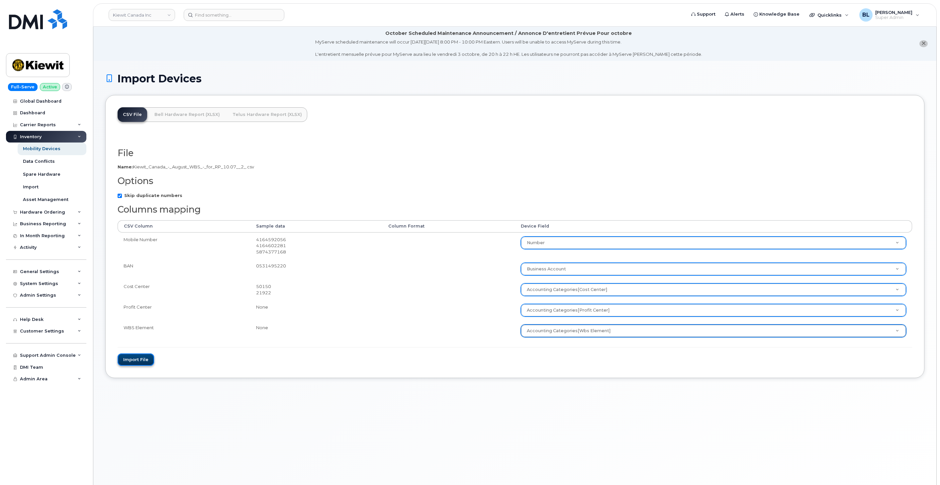
click at [141, 362] on button "Import file" at bounding box center [136, 360] width 37 height 12
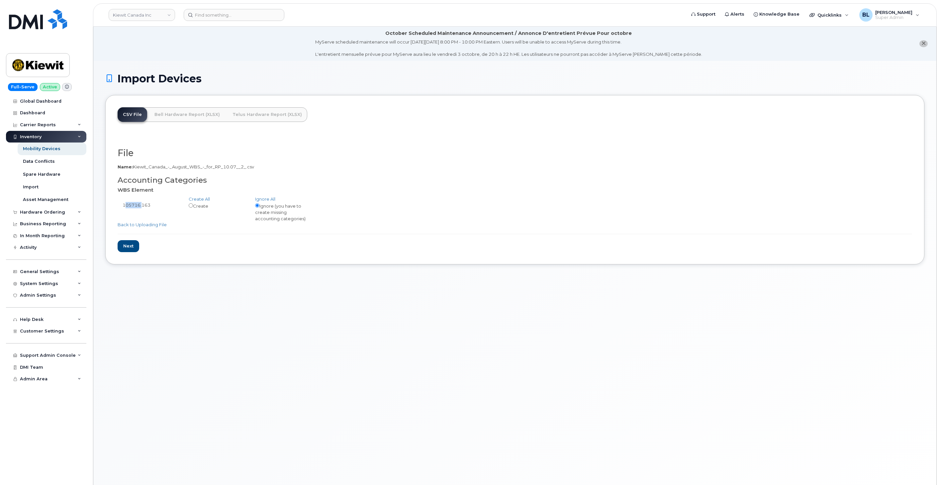
drag, startPoint x: 121, startPoint y: 204, endPoint x: 140, endPoint y: 212, distance: 20.6
click at [140, 212] on div "105716.163 Create Ignore (you have to create missing accounting categories)" at bounding box center [515, 212] width 795 height 20
copy div "105716"
drag, startPoint x: 150, startPoint y: 222, endPoint x: 158, endPoint y: 229, distance: 10.8
click at [150, 222] on link "Back to Uploading File" at bounding box center [142, 224] width 49 height 5
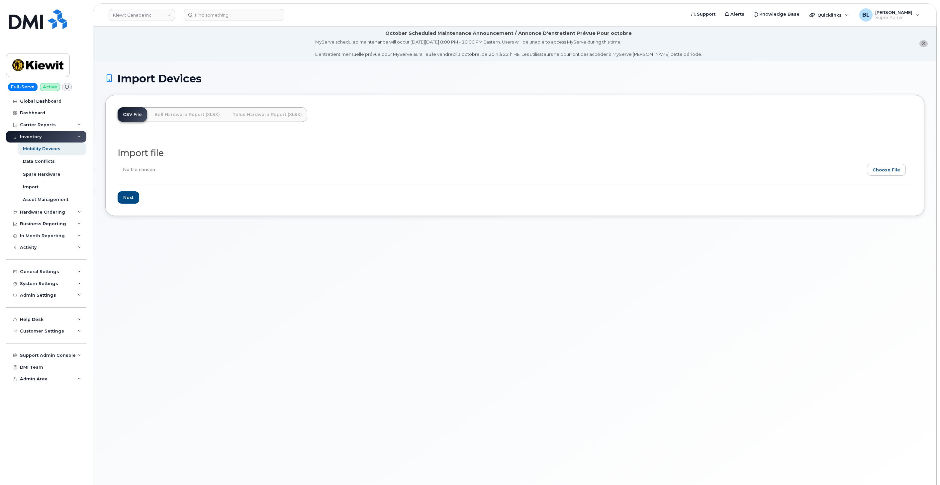
click at [881, 167] on input "file" at bounding box center [512, 171] width 789 height 15
type input "C:\fakepath\[PERSON_NAME] [GEOGRAPHIC_DATA] - August WBS - for RP 10.07 (2).csv"
click at [114, 200] on div "CSV File Bell Hardware Report (XLSX) Telus Hardware Report (XLSX) Import file N…" at bounding box center [514, 155] width 819 height 121
click at [129, 194] on input "Next" at bounding box center [129, 197] width 22 height 12
type input "Loading..."
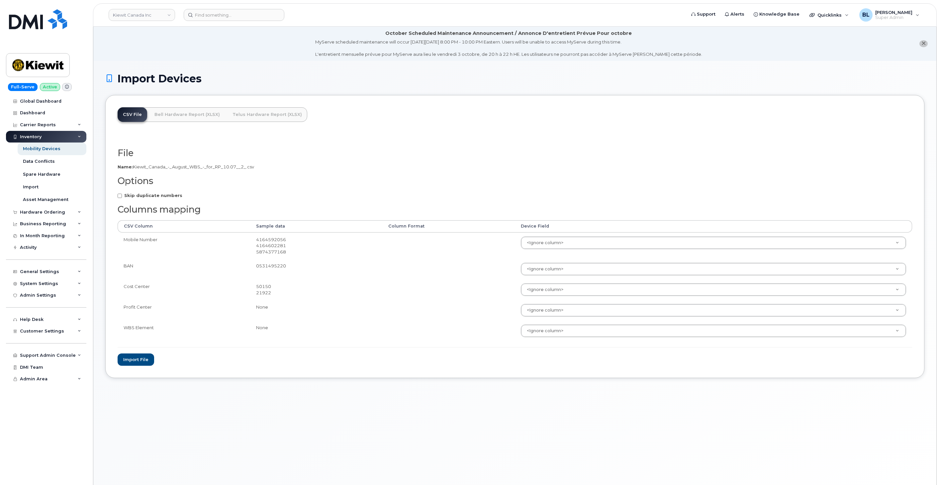
click at [158, 193] on strong "Skip duplicate numbers" at bounding box center [153, 195] width 58 height 5
click at [122, 194] on input "Skip duplicate numbers" at bounding box center [120, 196] width 4 height 4
checkbox input "true"
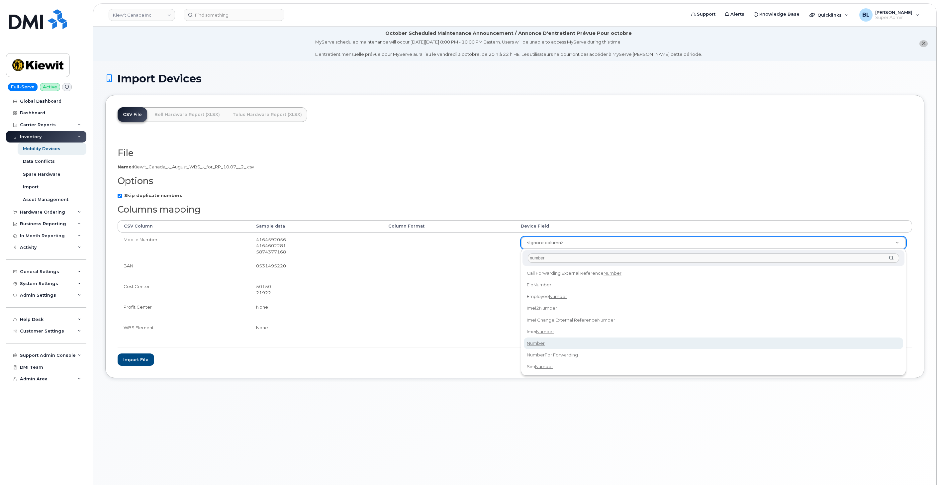
type input "number"
select select "number"
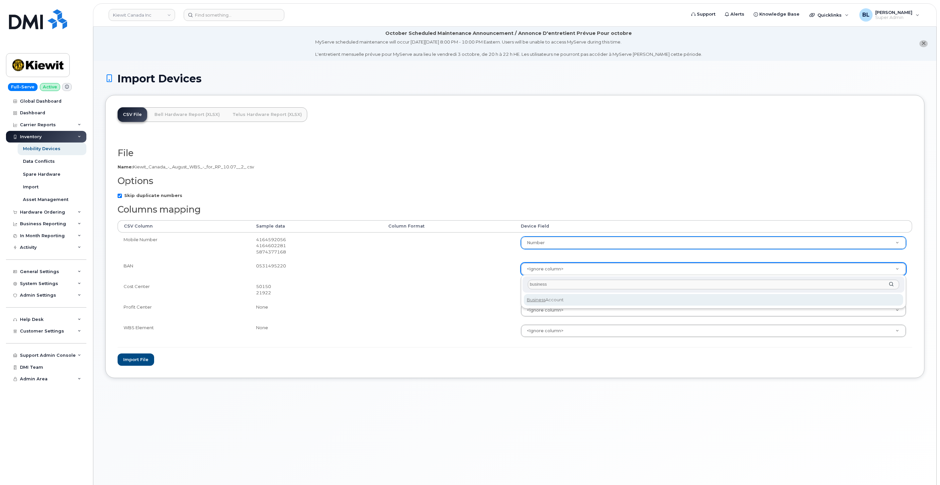
type input "business"
select select "business_account_id"
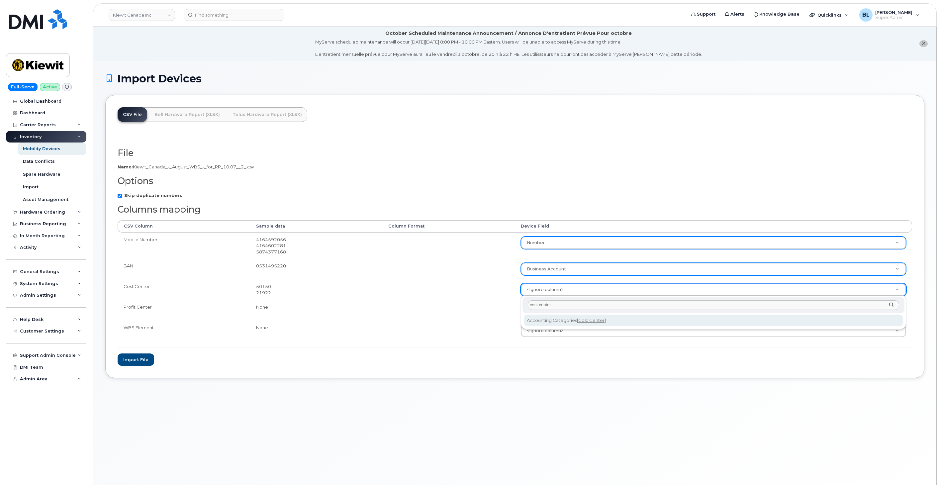
type input "cost center"
select select "accounting_categories[Cost Center]"
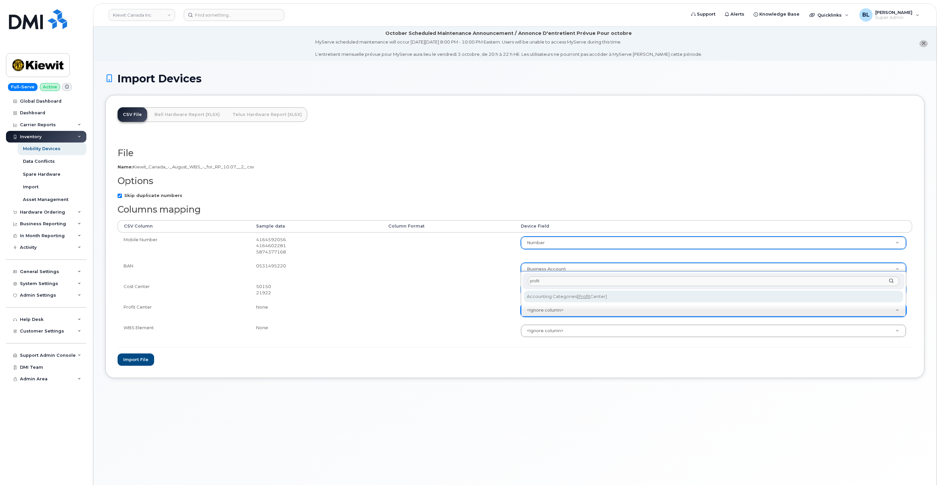
type input "profit"
select select "accounting_categories[Profit Center]"
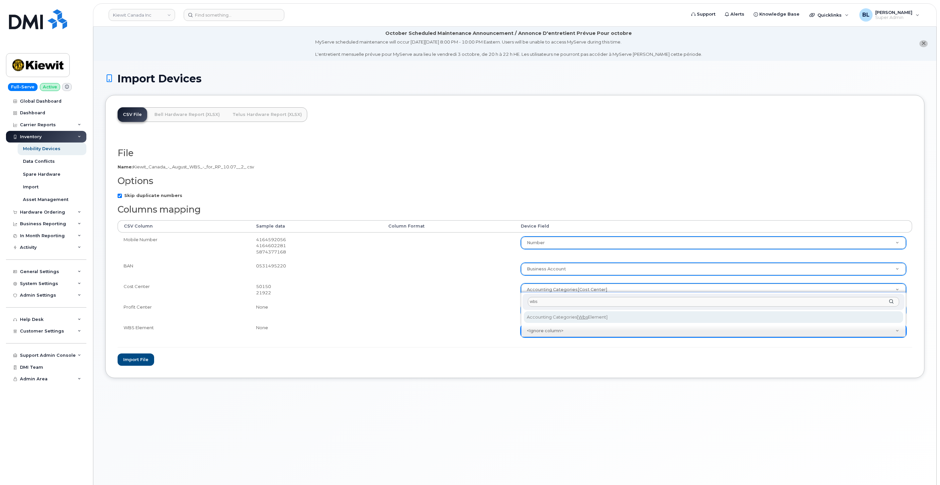
type input "wbs"
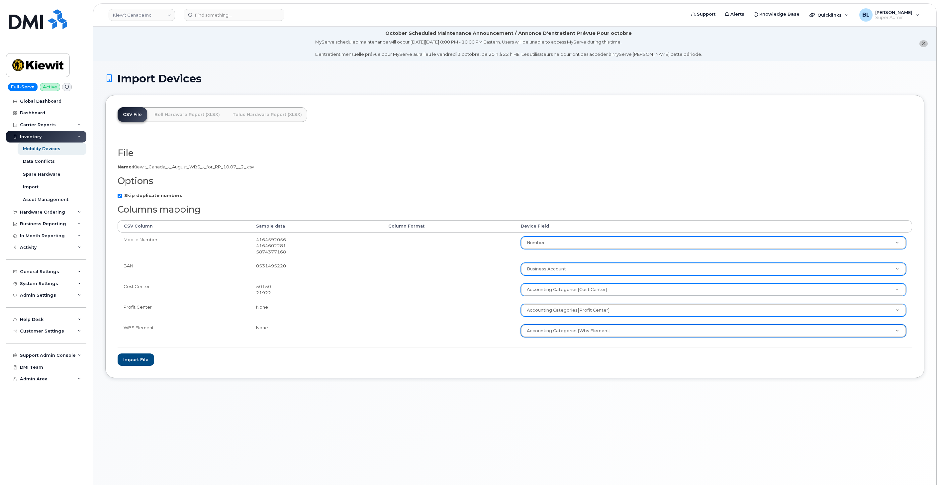
select select "accounting_categories[WBS Element]"
click at [146, 362] on button "Import file" at bounding box center [136, 360] width 37 height 12
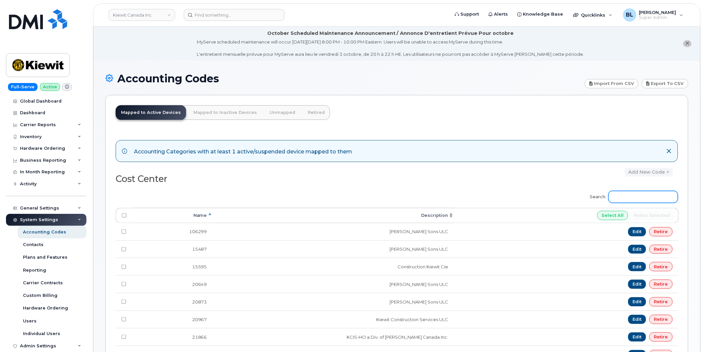
click at [644, 195] on input "Search:" at bounding box center [642, 197] width 69 height 12
click at [512, 187] on div "Search: Processing... Name Description Select All Retire selected 106299 [PERSO…" at bounding box center [397, 303] width 562 height 233
click at [223, 111] on link "Mapped to Inactive Devices" at bounding box center [225, 112] width 74 height 15
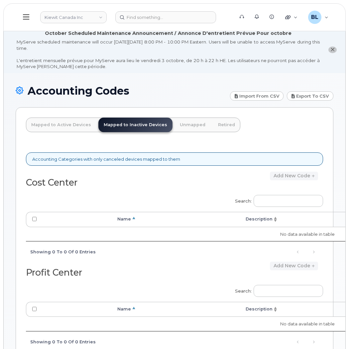
drag, startPoint x: 33, startPoint y: 15, endPoint x: 37, endPoint y: 28, distance: 14.4
click at [33, 15] on button at bounding box center [26, 17] width 21 height 19
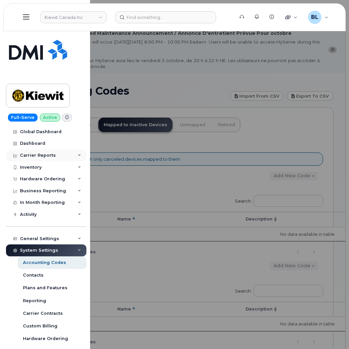
click at [58, 157] on div "Carrier Reports" at bounding box center [46, 156] width 80 height 12
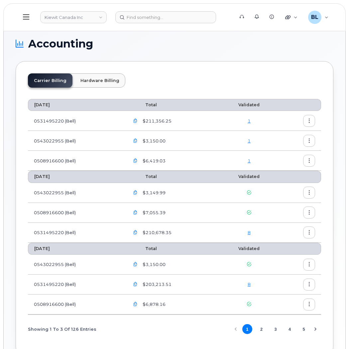
click at [135, 235] on icon "button" at bounding box center [135, 233] width 4 height 4
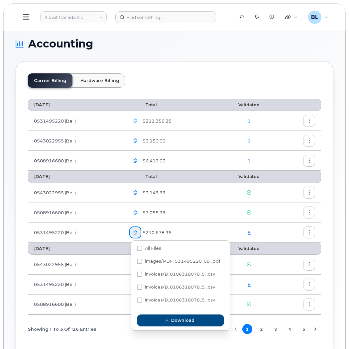
click at [321, 235] on div "Carrier Billing Hardware Billing [DATE] Total Validated 0531495220 (Bell) $211,…" at bounding box center [175, 208] width 318 height 295
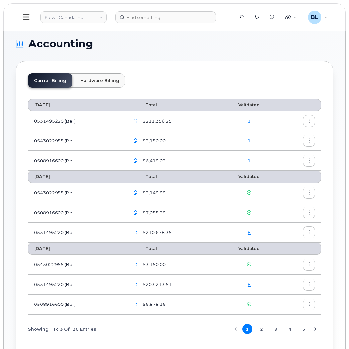
click at [311, 238] on button "button" at bounding box center [309, 233] width 12 height 12
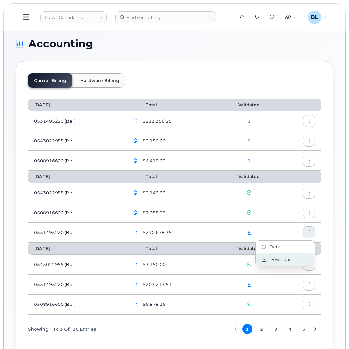
click at [290, 260] on span "Download" at bounding box center [279, 260] width 26 height 6
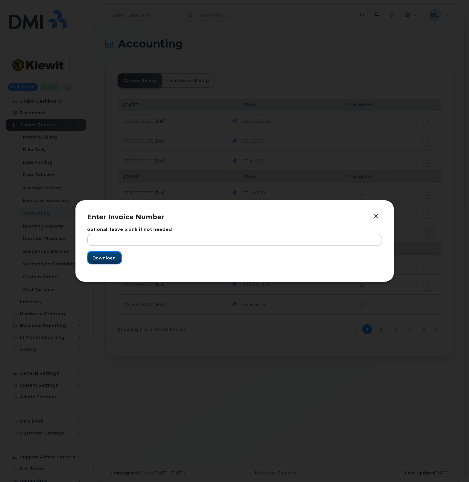
click at [101, 261] on span "Download" at bounding box center [104, 258] width 23 height 6
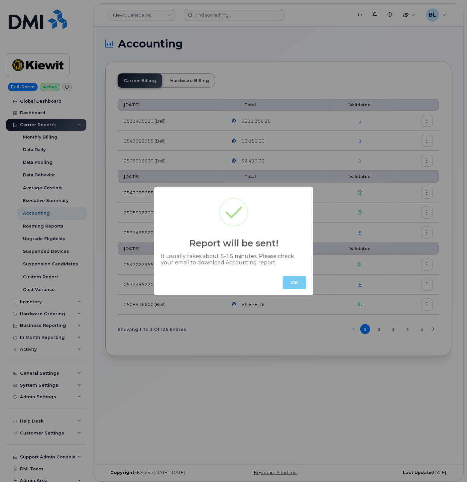
click at [299, 278] on button "OK" at bounding box center [294, 282] width 23 height 13
